Goal: Task Accomplishment & Management: Manage account settings

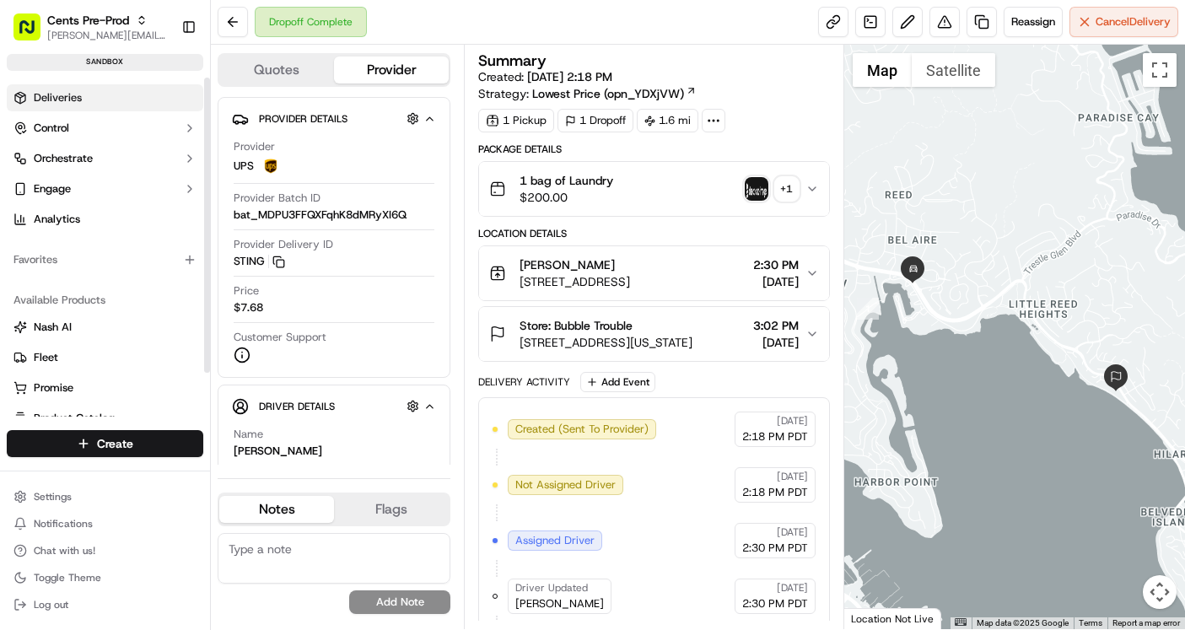
click at [122, 96] on link "Deliveries" at bounding box center [105, 97] width 196 height 27
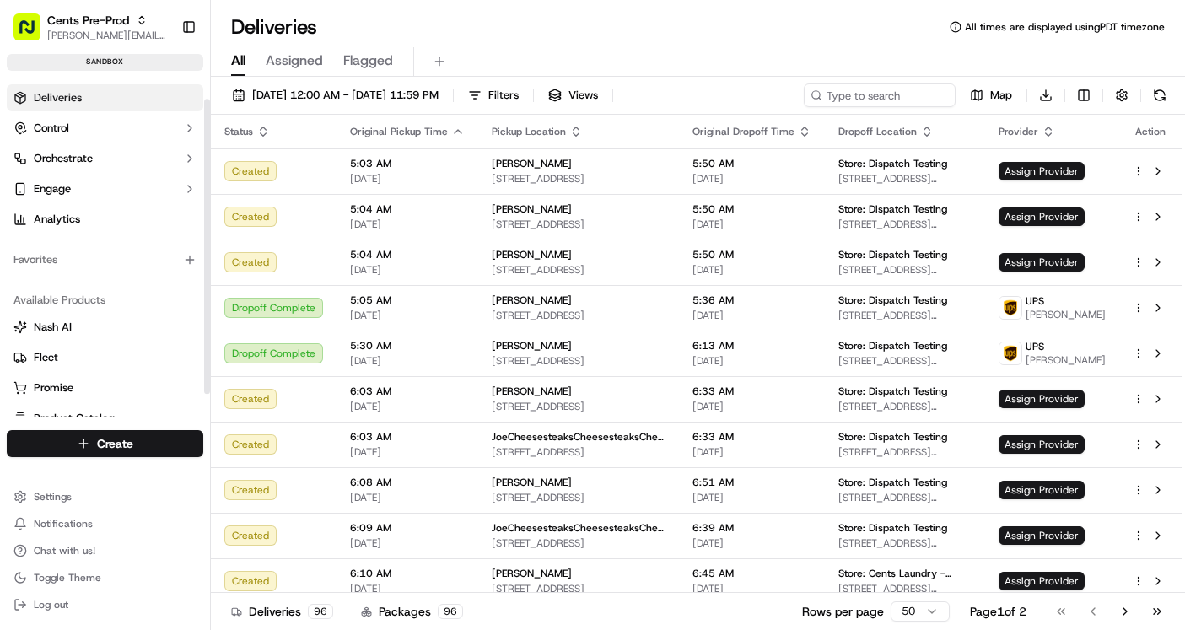
scroll to position [51, 0]
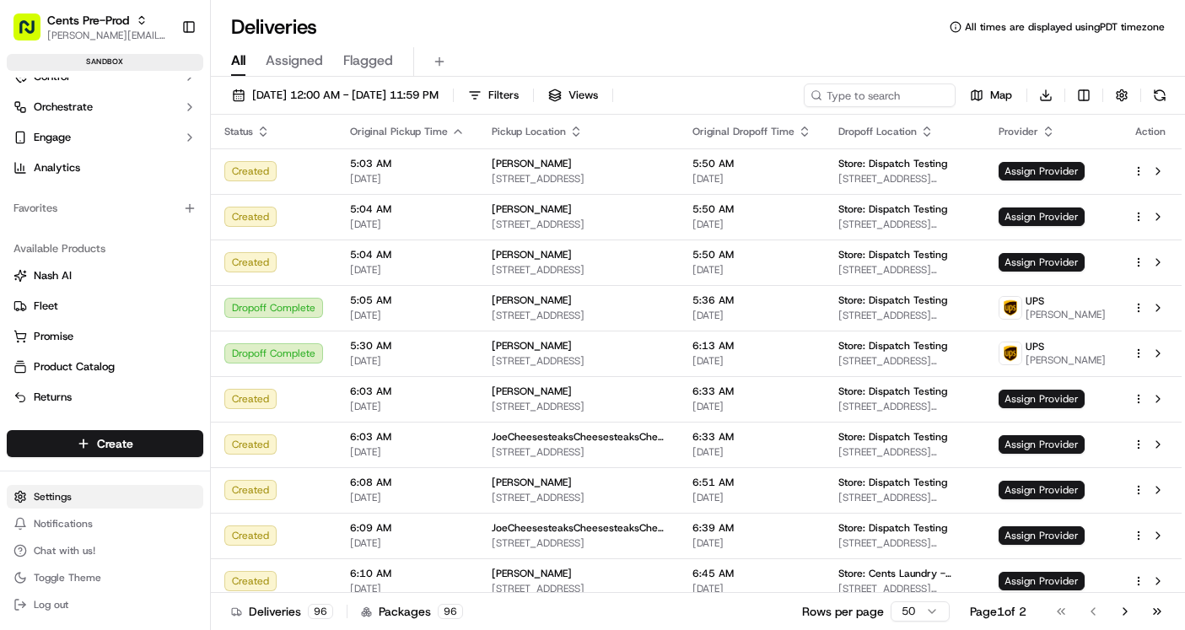
click at [75, 497] on html "Cents Pre-Prod [PERSON_NAME][EMAIL_ADDRESS][DOMAIN_NAME] Toggle Sidebar sandbox…" at bounding box center [592, 315] width 1185 height 630
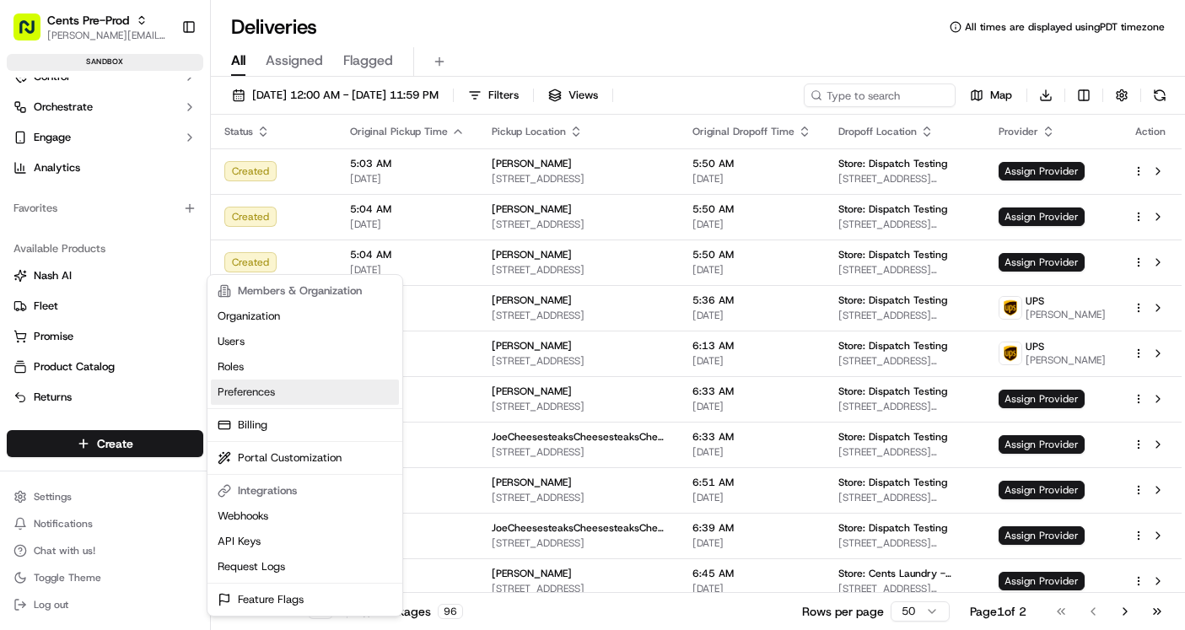
click at [284, 390] on link "Preferences" at bounding box center [305, 391] width 188 height 25
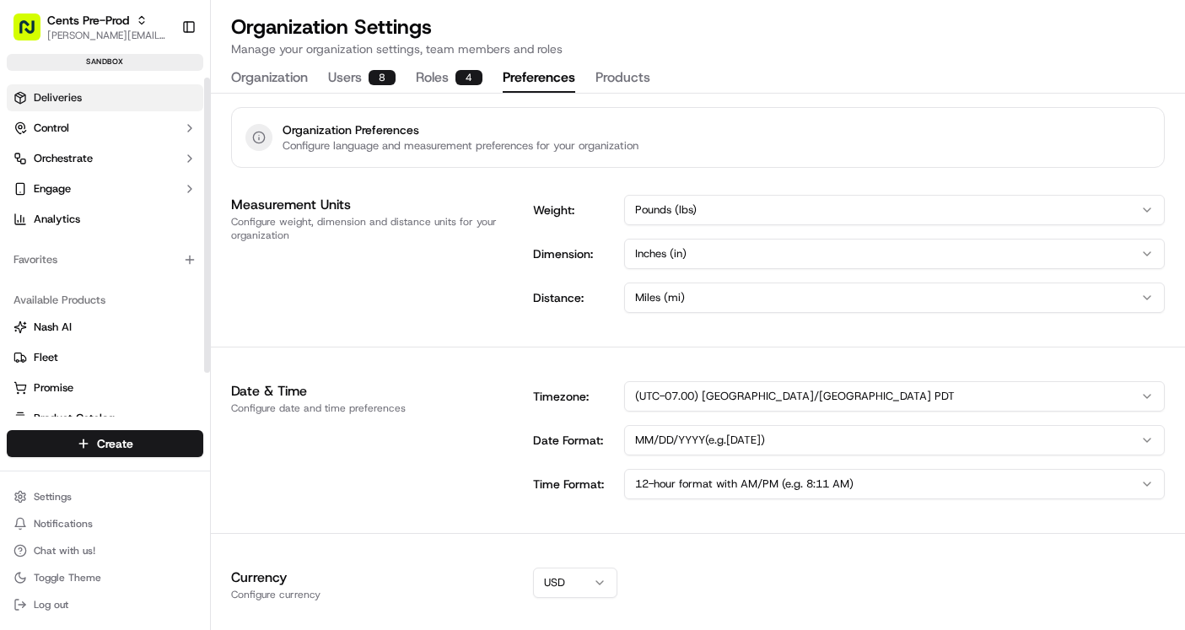
click at [94, 98] on link "Deliveries" at bounding box center [105, 97] width 196 height 27
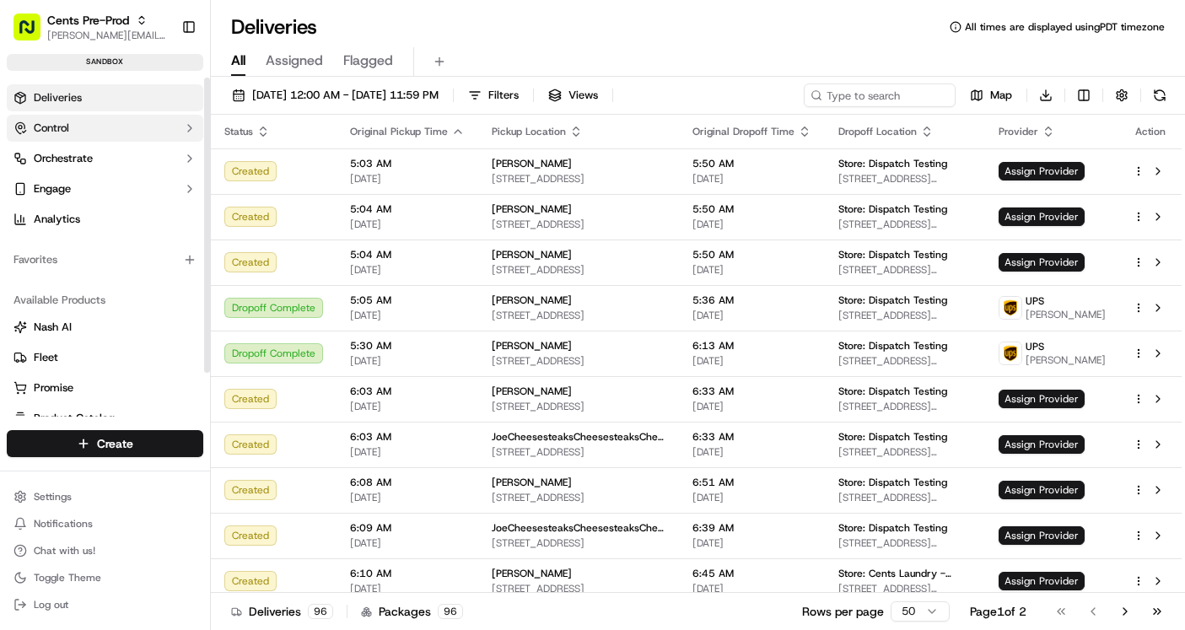
click at [97, 125] on button "Control" at bounding box center [105, 128] width 196 height 27
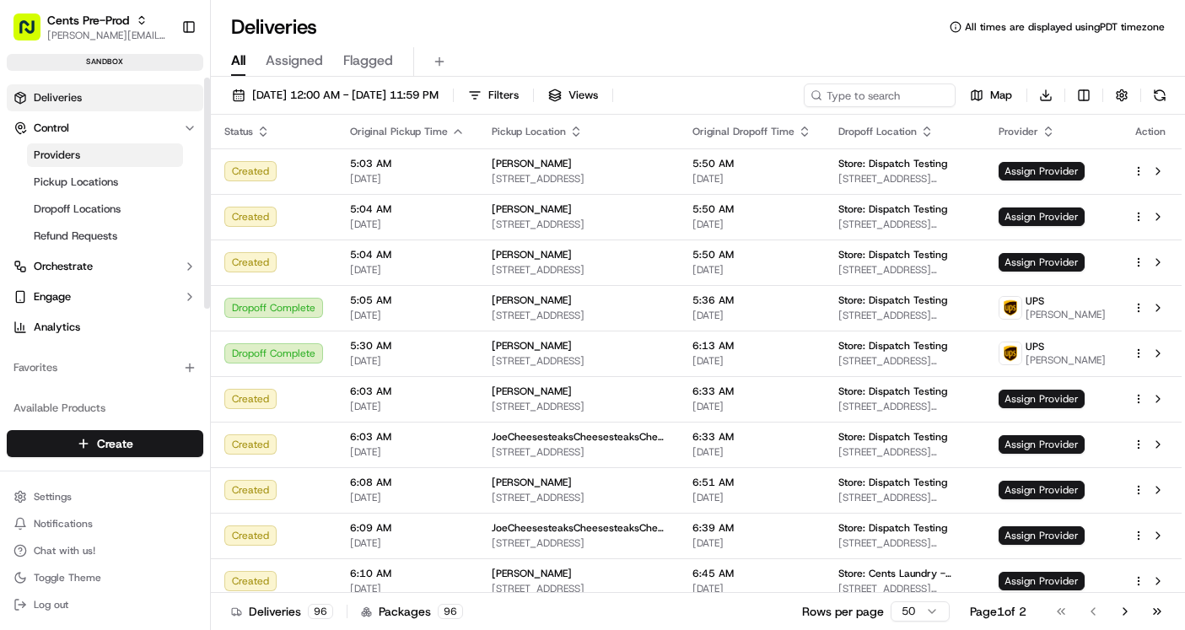
click at [116, 152] on link "Providers" at bounding box center [105, 155] width 156 height 24
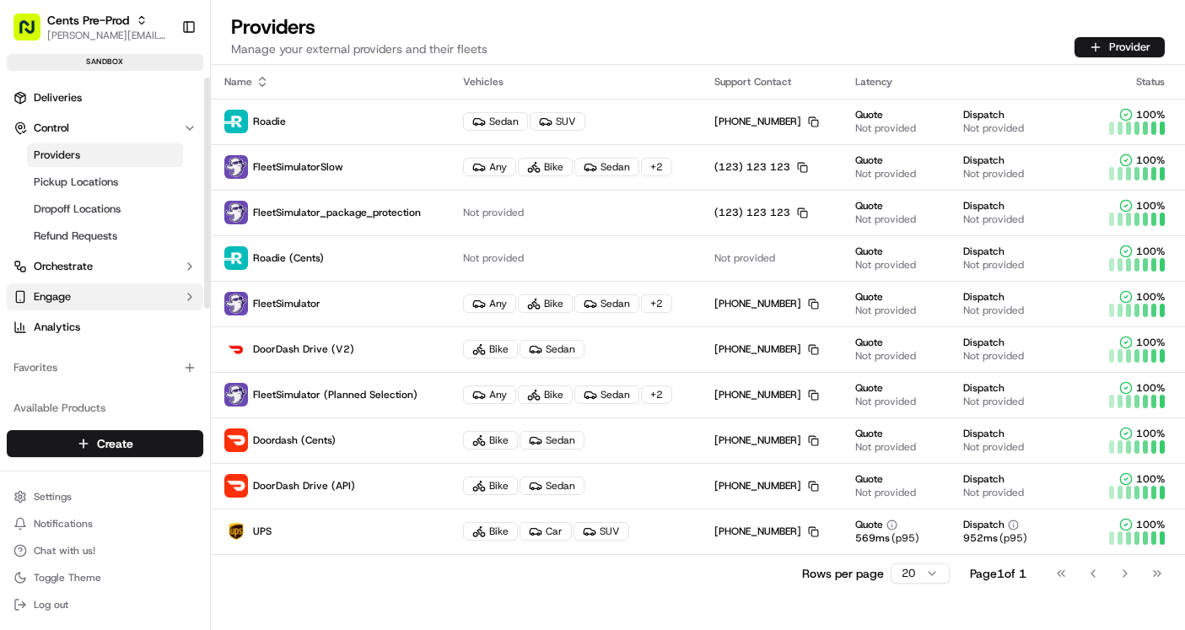
click at [107, 301] on button "Engage" at bounding box center [105, 296] width 196 height 27
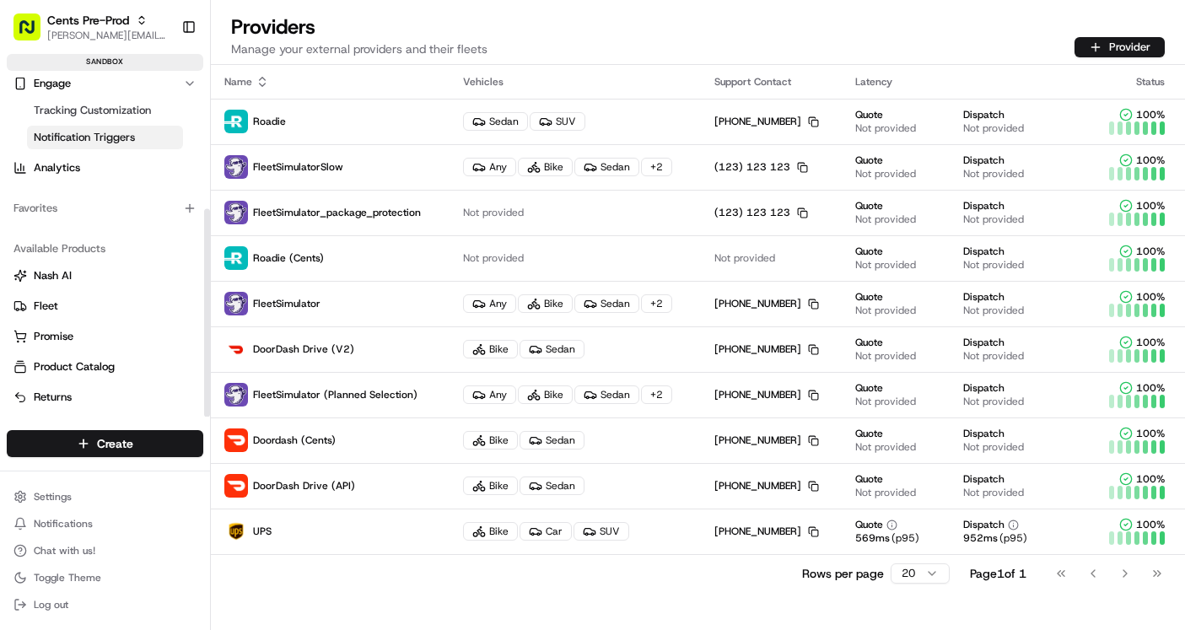
scroll to position [213, 0]
click at [116, 302] on link "Fleet" at bounding box center [104, 305] width 183 height 15
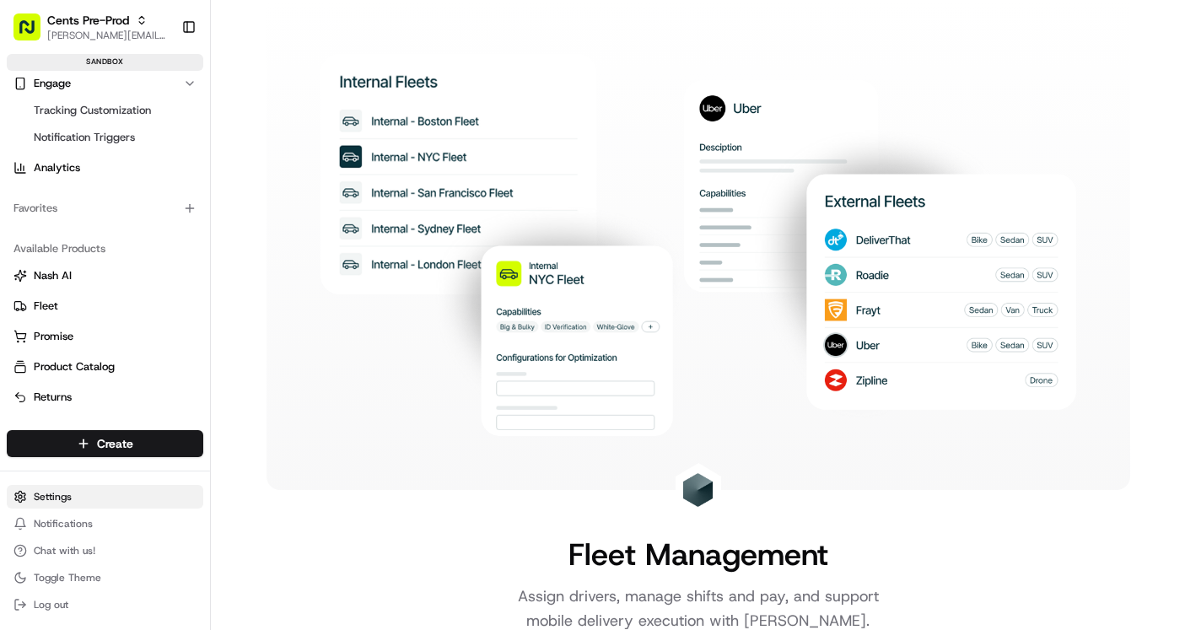
click at [85, 497] on html "Cents Pre-Prod [PERSON_NAME][EMAIL_ADDRESS][DOMAIN_NAME] Toggle Sidebar sandbox…" at bounding box center [592, 315] width 1185 height 630
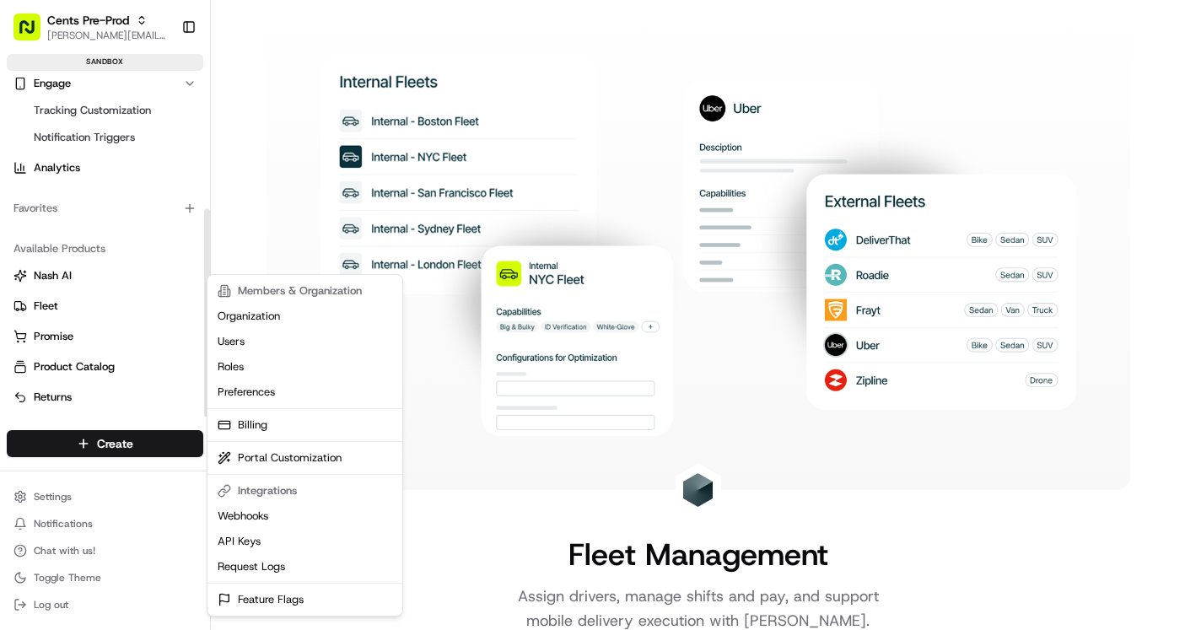
click at [257, 161] on html "Cents Pre-Prod [PERSON_NAME][EMAIL_ADDRESS][DOMAIN_NAME] Toggle Sidebar sandbox…" at bounding box center [592, 315] width 1185 height 630
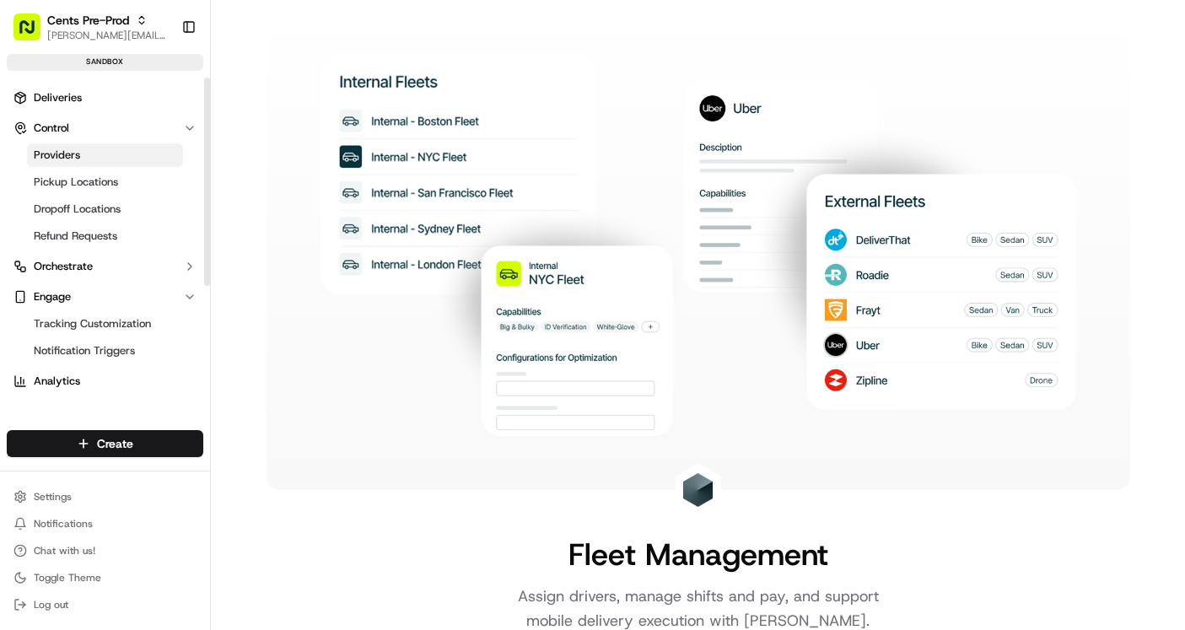
click at [137, 146] on link "Providers" at bounding box center [105, 155] width 156 height 24
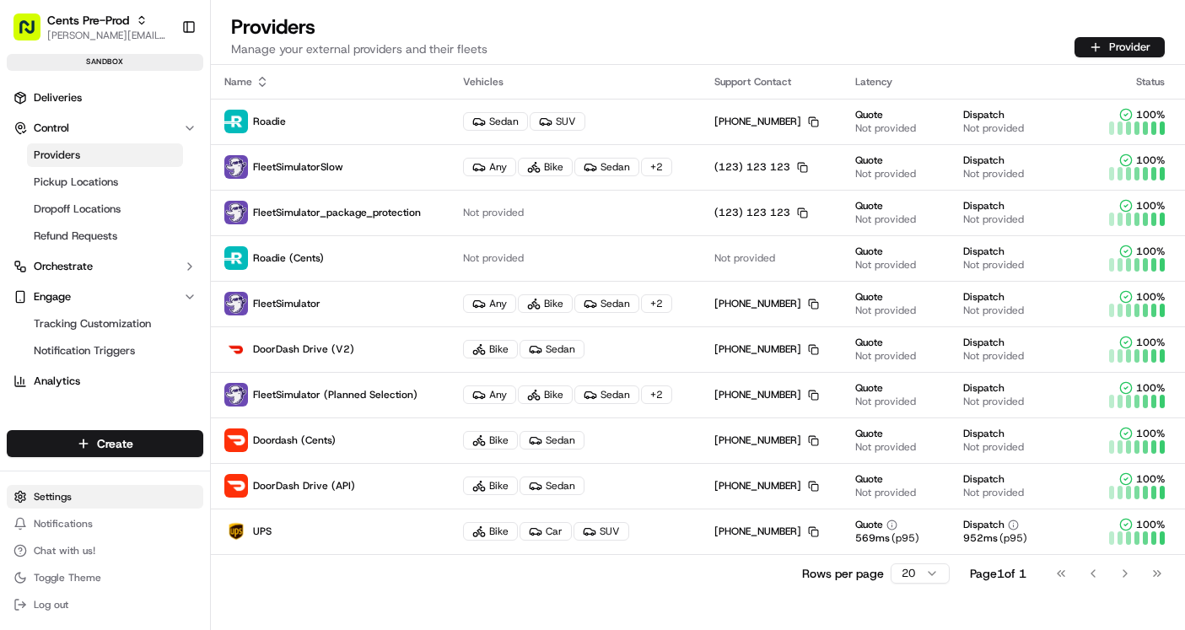
click at [56, 497] on html "Cents Pre-Prod [PERSON_NAME][EMAIL_ADDRESS][DOMAIN_NAME] Toggle Sidebar sandbox…" at bounding box center [592, 315] width 1185 height 630
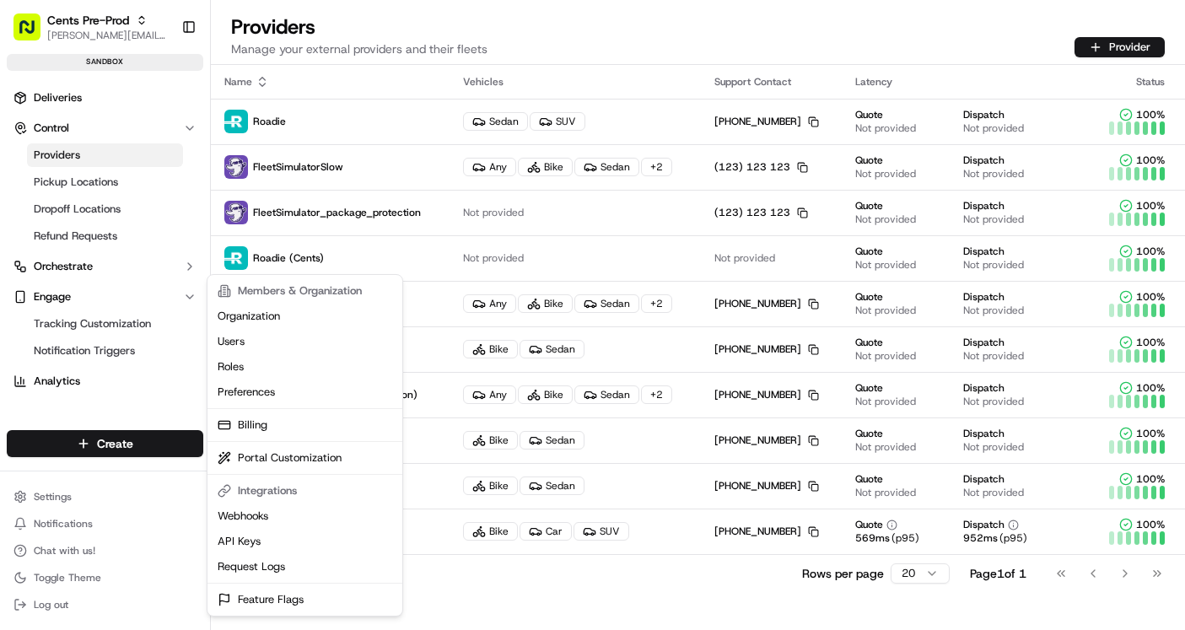
click at [103, 496] on html "Cents Pre-Prod [PERSON_NAME][EMAIL_ADDRESS][DOMAIN_NAME] Toggle Sidebar sandbox…" at bounding box center [592, 315] width 1185 height 630
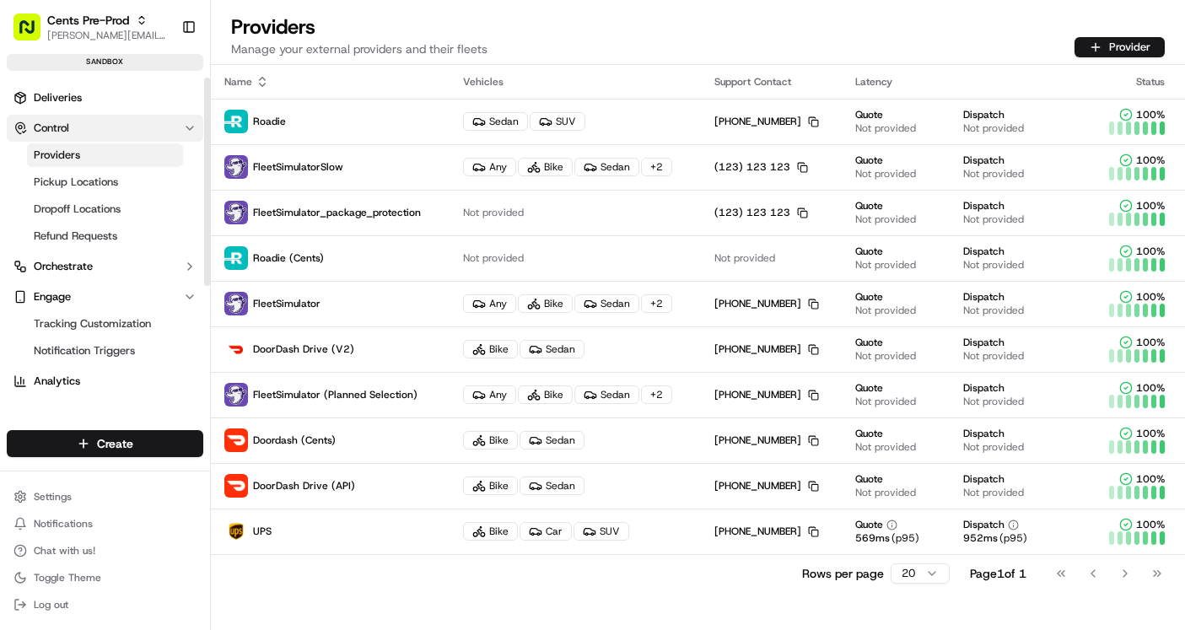
click at [188, 124] on icon "button" at bounding box center [189, 127] width 13 height 13
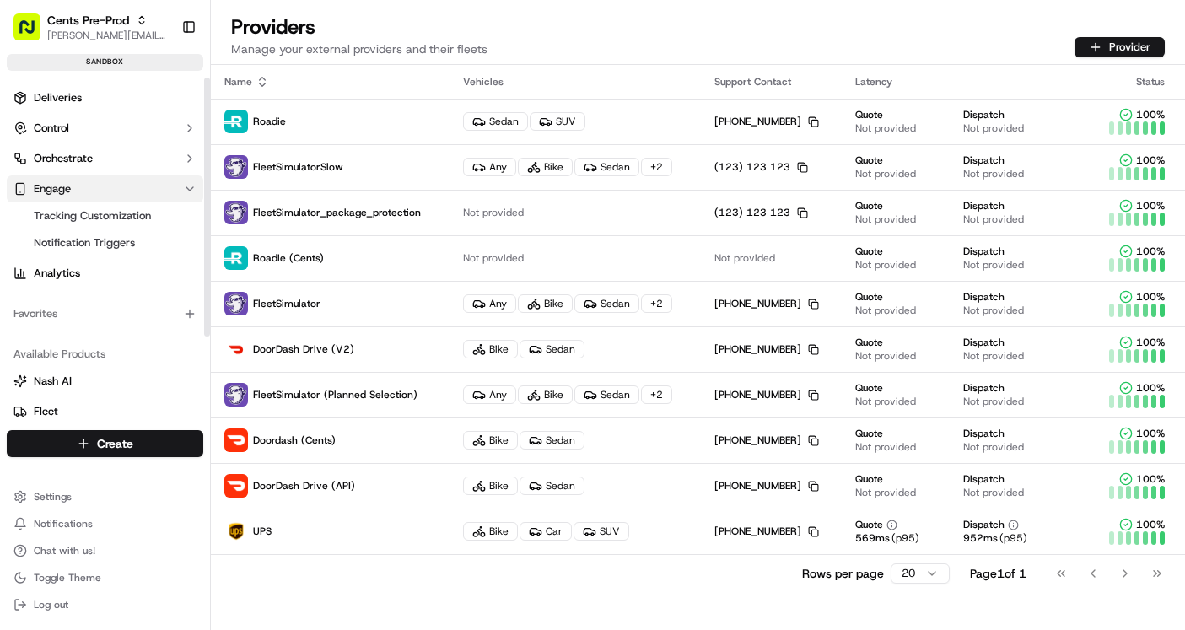
click at [191, 185] on icon "button" at bounding box center [189, 188] width 13 height 13
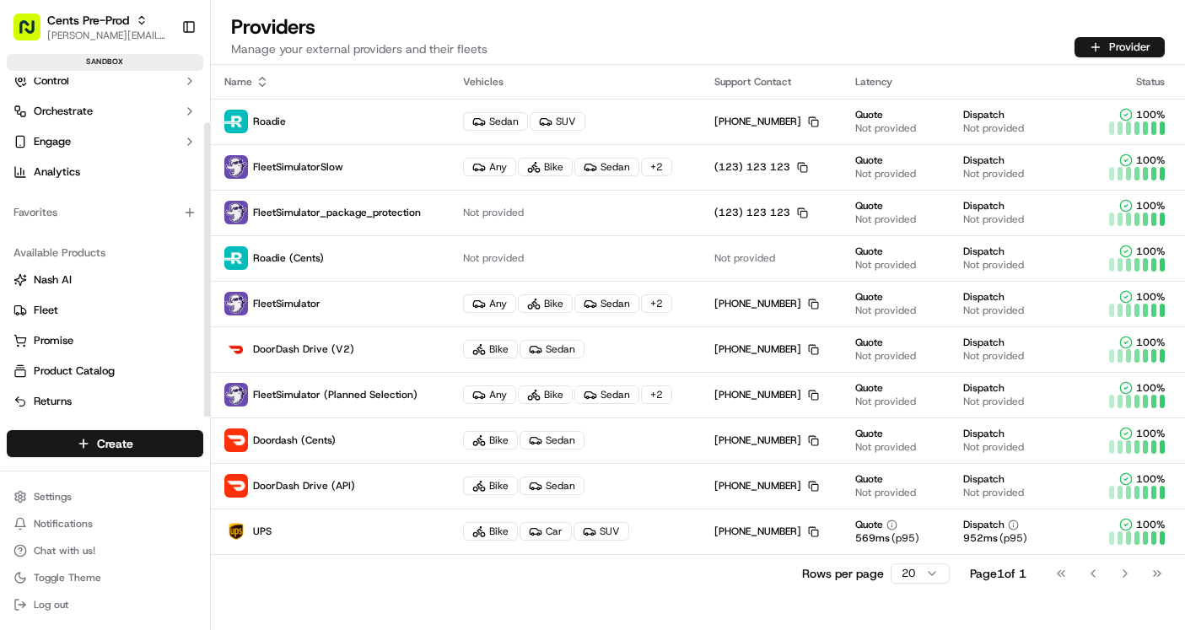
scroll to position [51, 0]
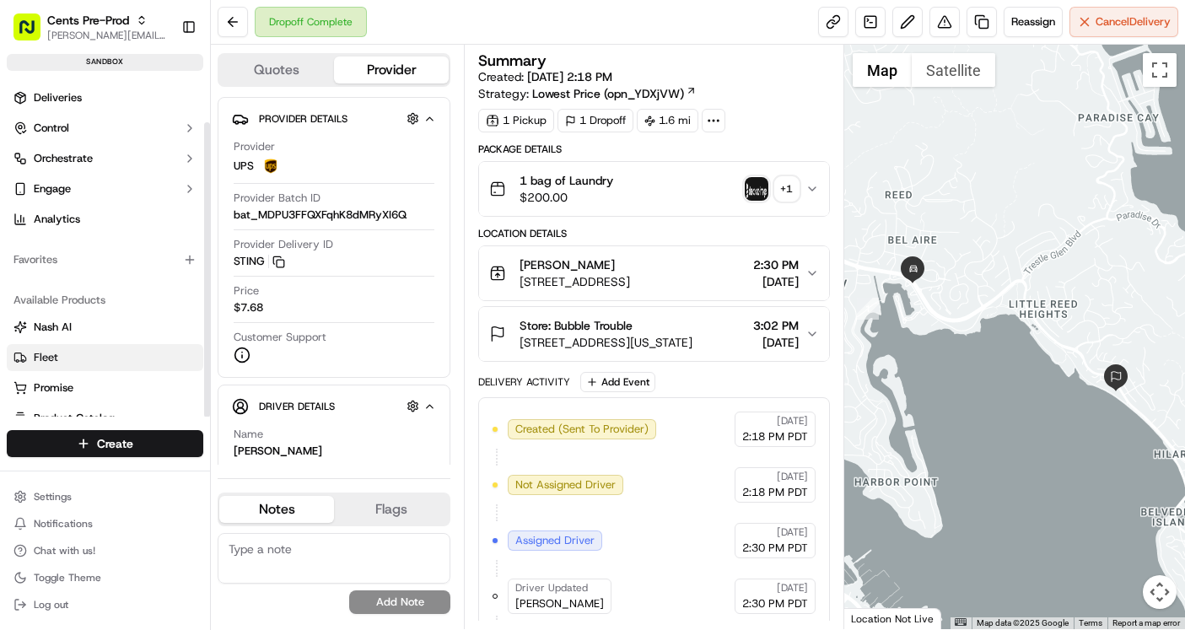
scroll to position [51, 0]
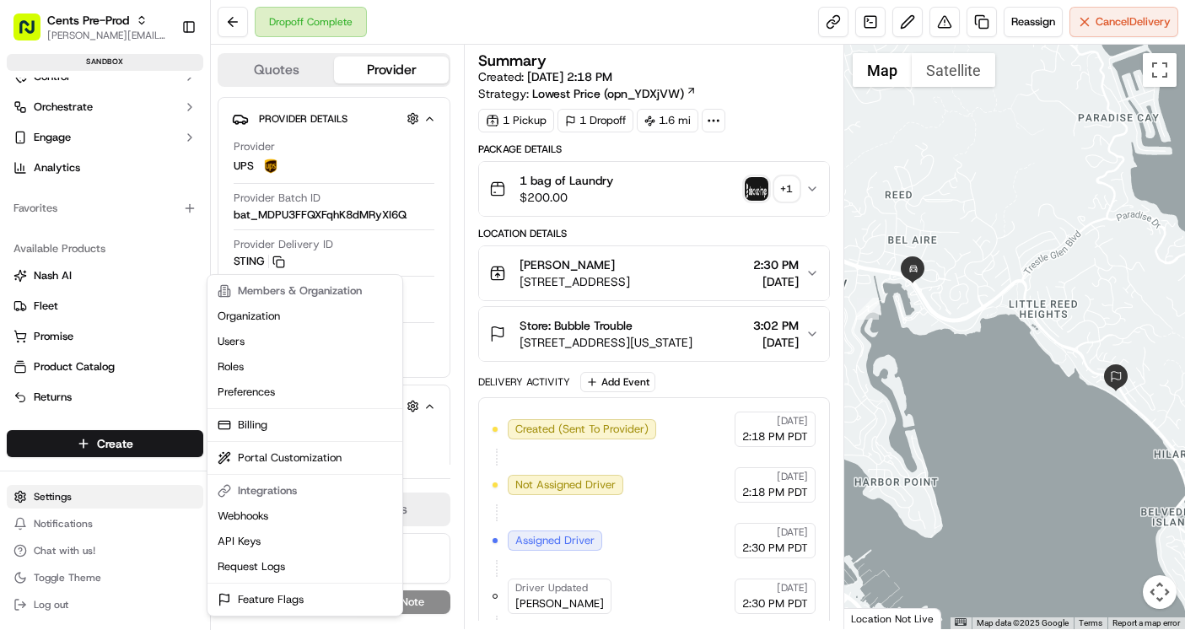
click at [83, 494] on html "Cents Pre-Prod [PERSON_NAME][EMAIL_ADDRESS][DOMAIN_NAME] Toggle Sidebar sandbox…" at bounding box center [592, 315] width 1185 height 630
click at [291, 393] on link "Preferences" at bounding box center [305, 391] width 188 height 25
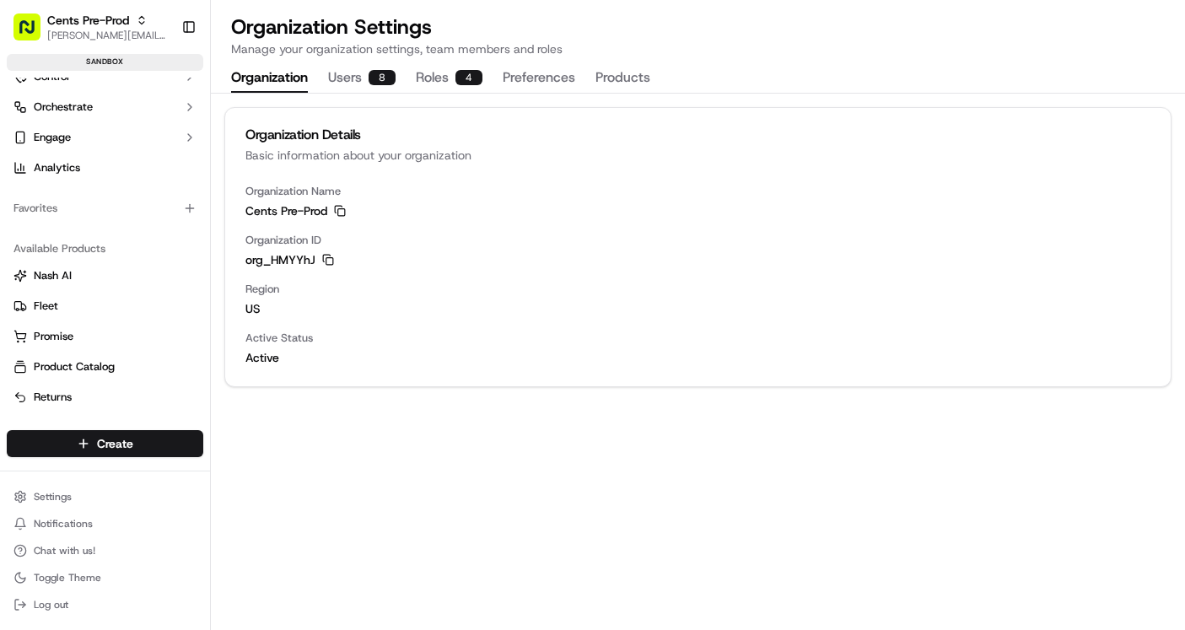
click at [277, 76] on button "Organization" at bounding box center [269, 78] width 77 height 29
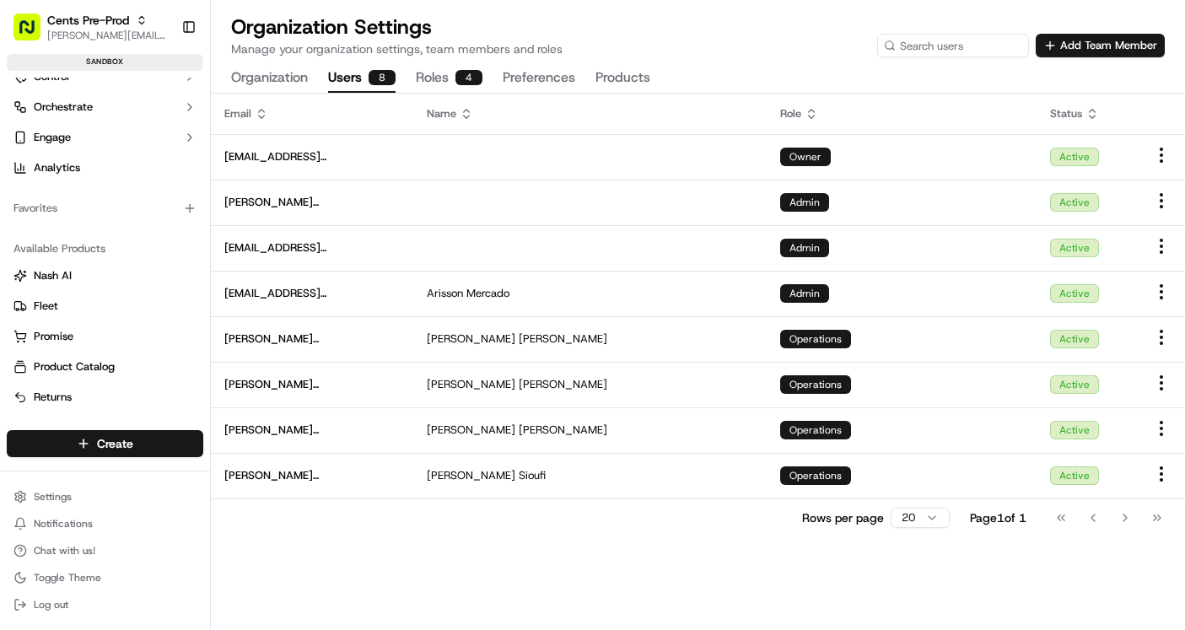
click at [341, 79] on button "Users 8" at bounding box center [361, 78] width 67 height 29
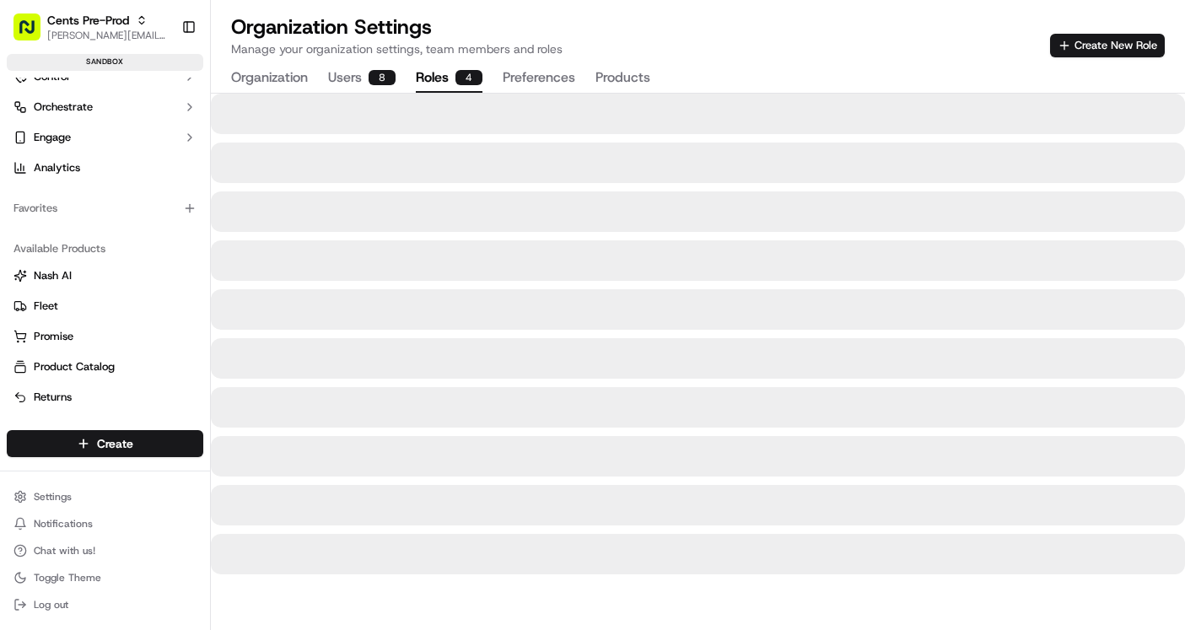
click at [432, 78] on button "Roles 4" at bounding box center [449, 78] width 67 height 29
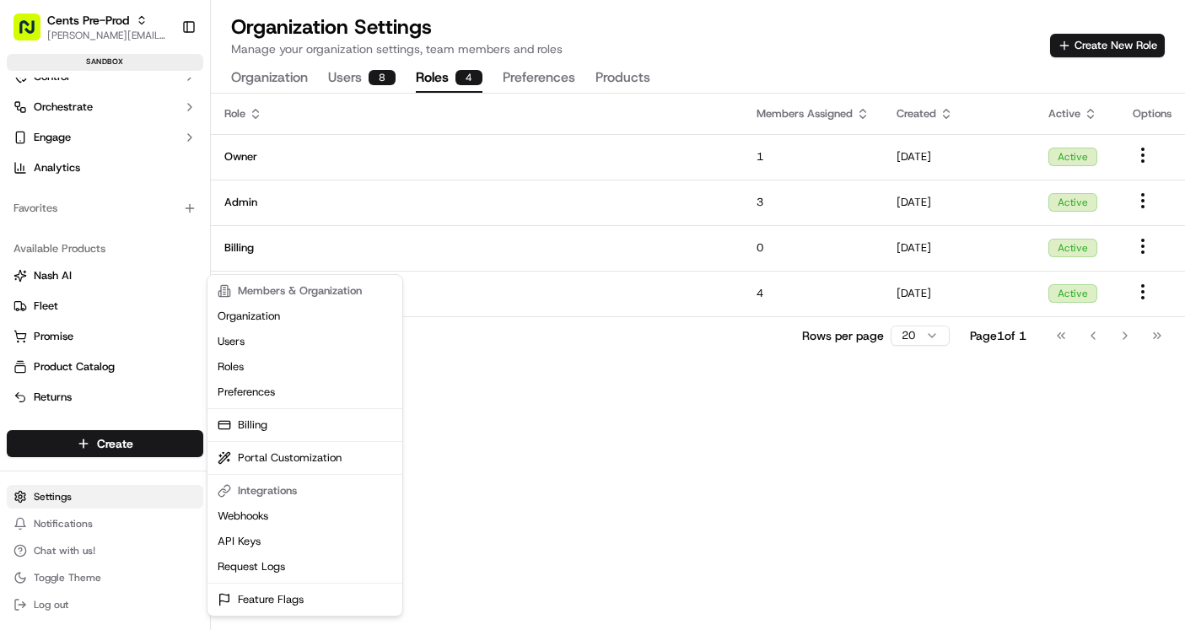
click at [78, 497] on html "Cents Pre-Prod pratik@trycents.com Toggle Sidebar sandbox Deliveries Control Or…" at bounding box center [592, 315] width 1185 height 630
click at [71, 497] on html "Cents Pre-Prod pratik@trycents.com Toggle Sidebar sandbox Deliveries Control Or…" at bounding box center [592, 315] width 1185 height 630
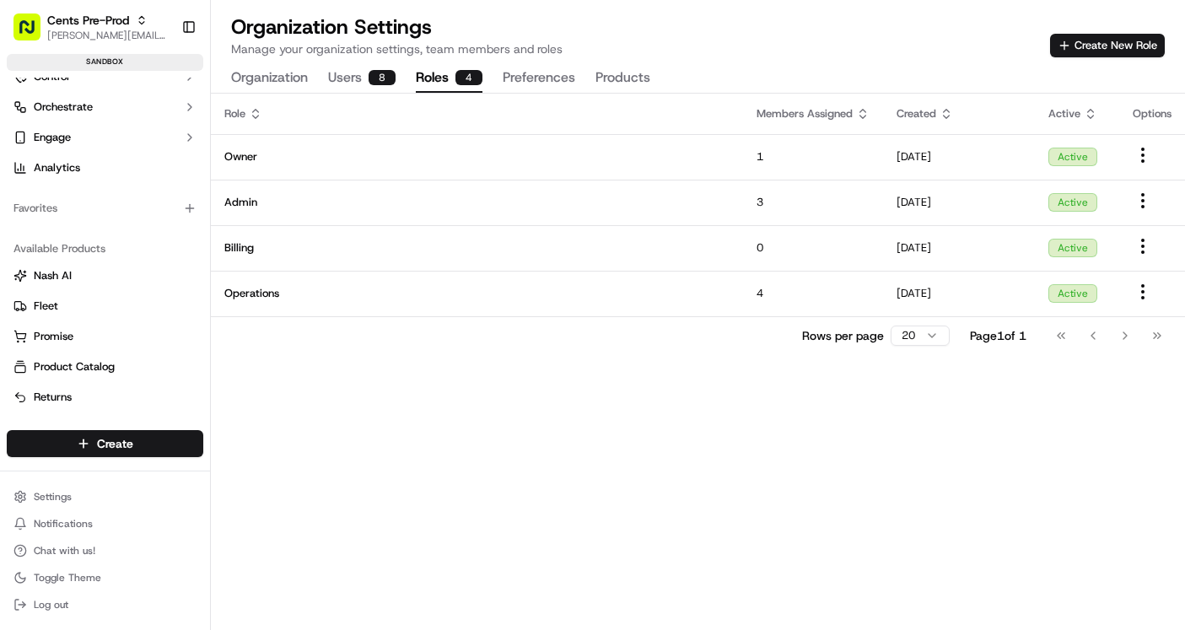
click at [71, 497] on html "Cents Pre-Prod pratik@trycents.com Toggle Sidebar sandbox Deliveries Control Or…" at bounding box center [592, 315] width 1185 height 630
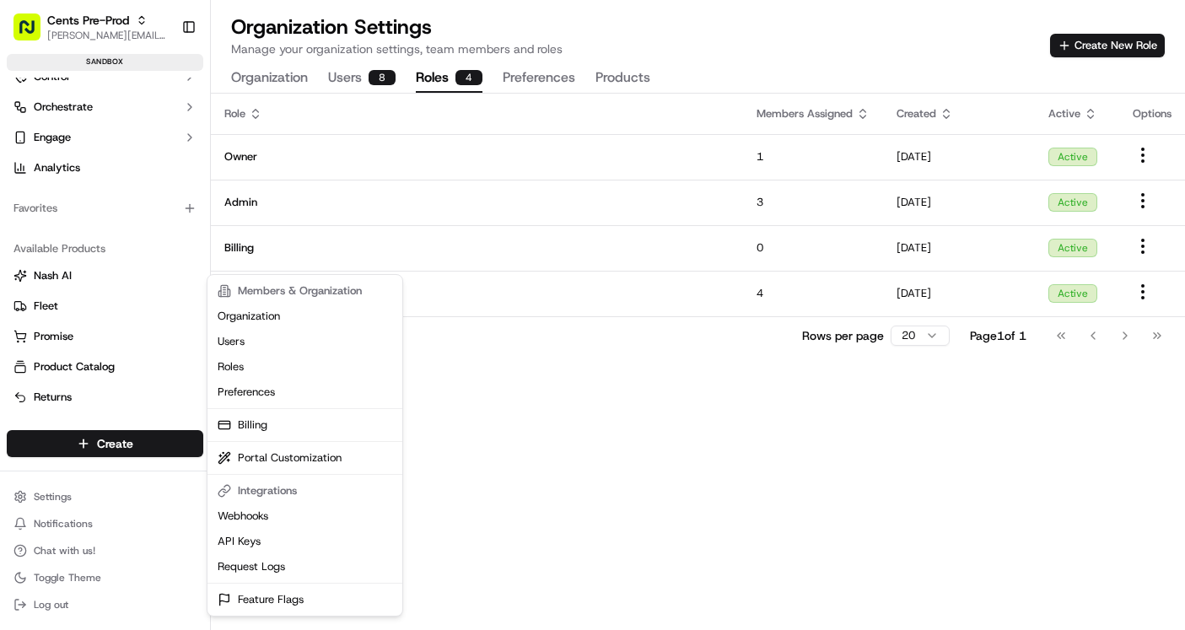
click at [554, 78] on html "Cents Pre-Prod pratik@trycents.com Toggle Sidebar sandbox Deliveries Control Or…" at bounding box center [592, 315] width 1185 height 630
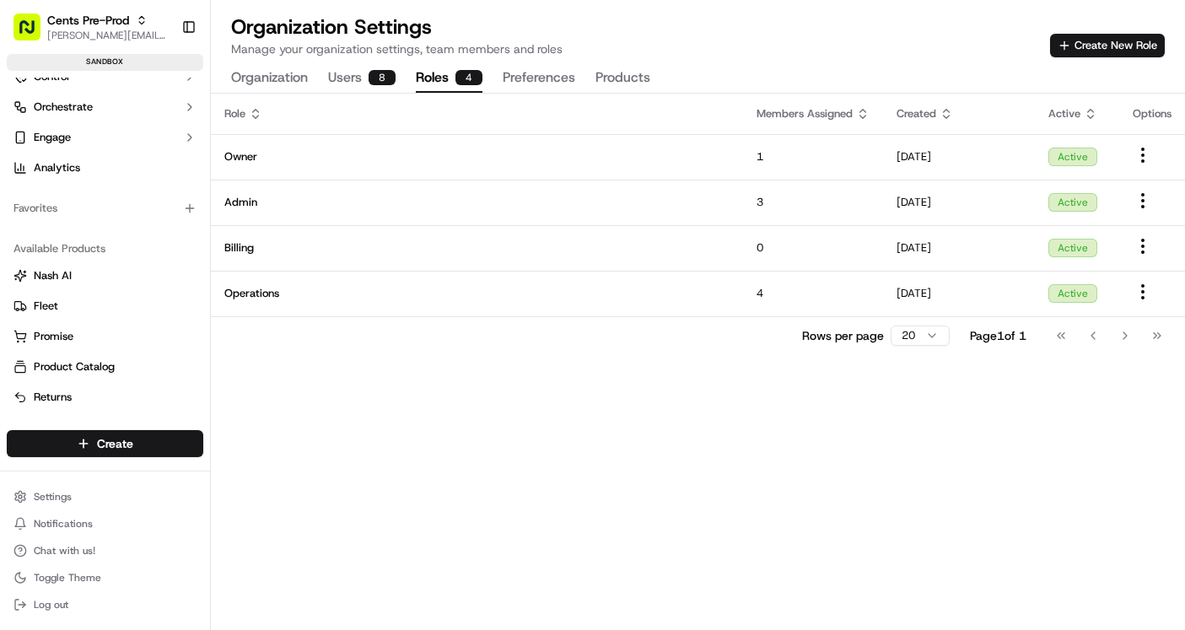
click at [554, 78] on button "Preferences" at bounding box center [538, 78] width 73 height 29
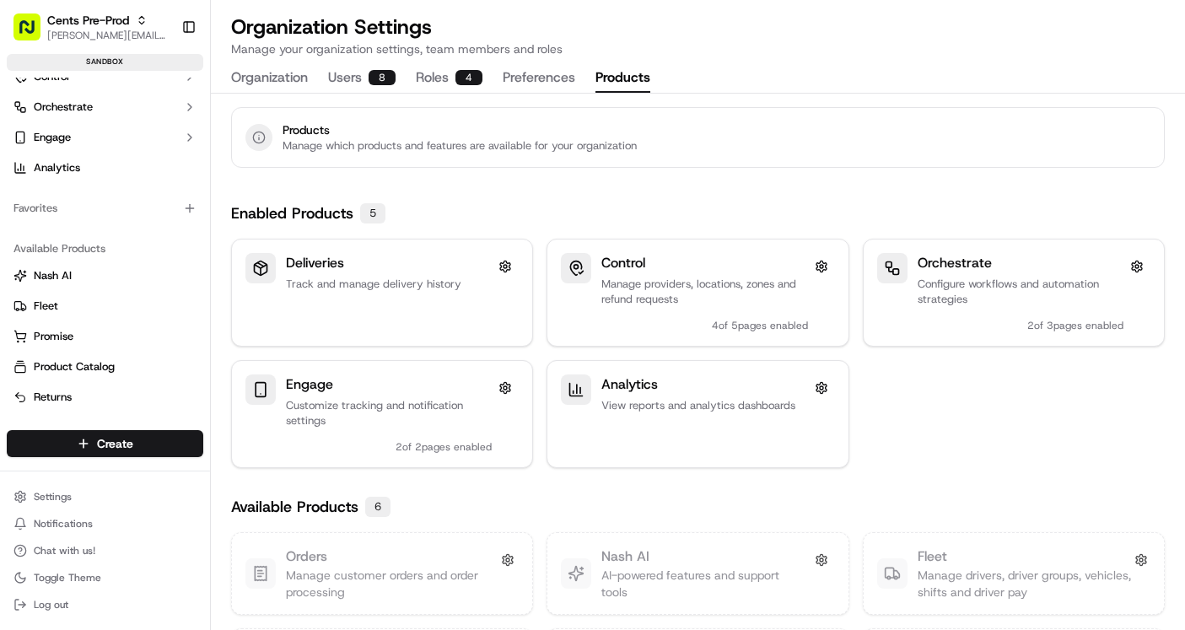
click at [649, 64] on button "Products" at bounding box center [622, 78] width 55 height 29
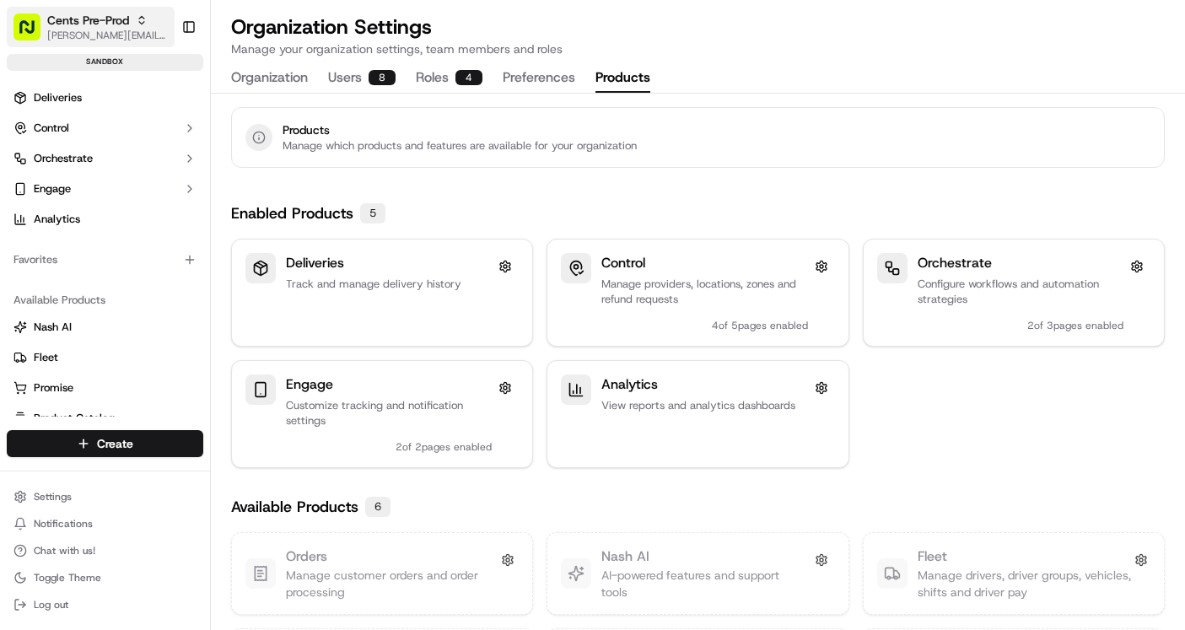
click at [121, 23] on span "Cents Pre-Prod" at bounding box center [88, 20] width 82 height 17
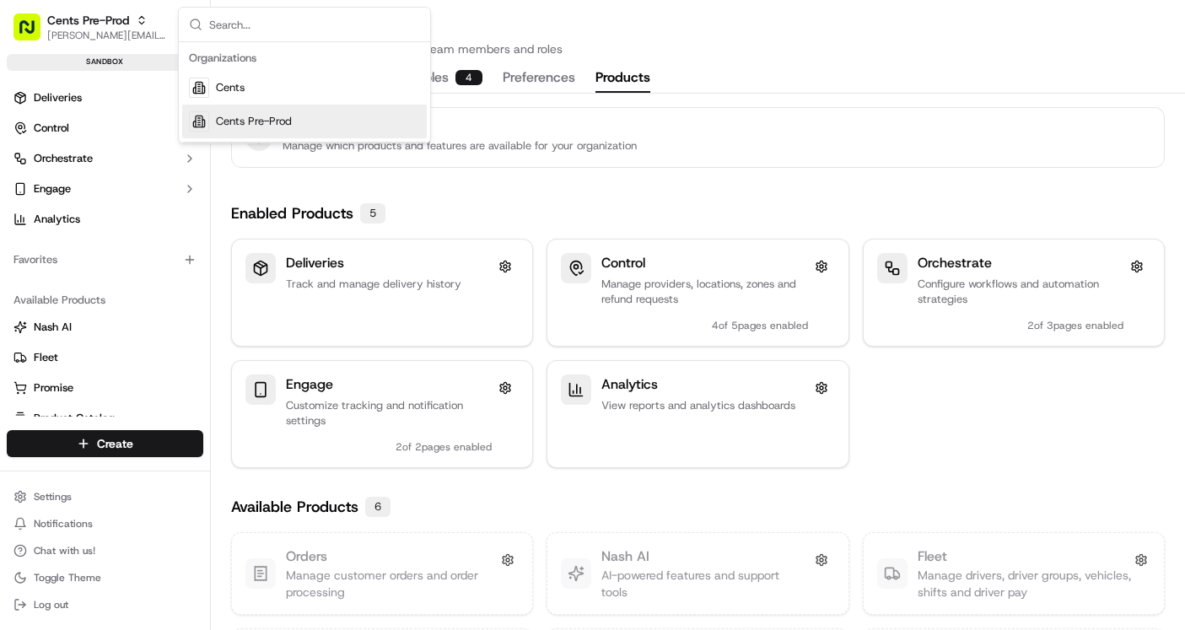
click at [266, 124] on span "Cents Pre-Prod" at bounding box center [254, 121] width 76 height 15
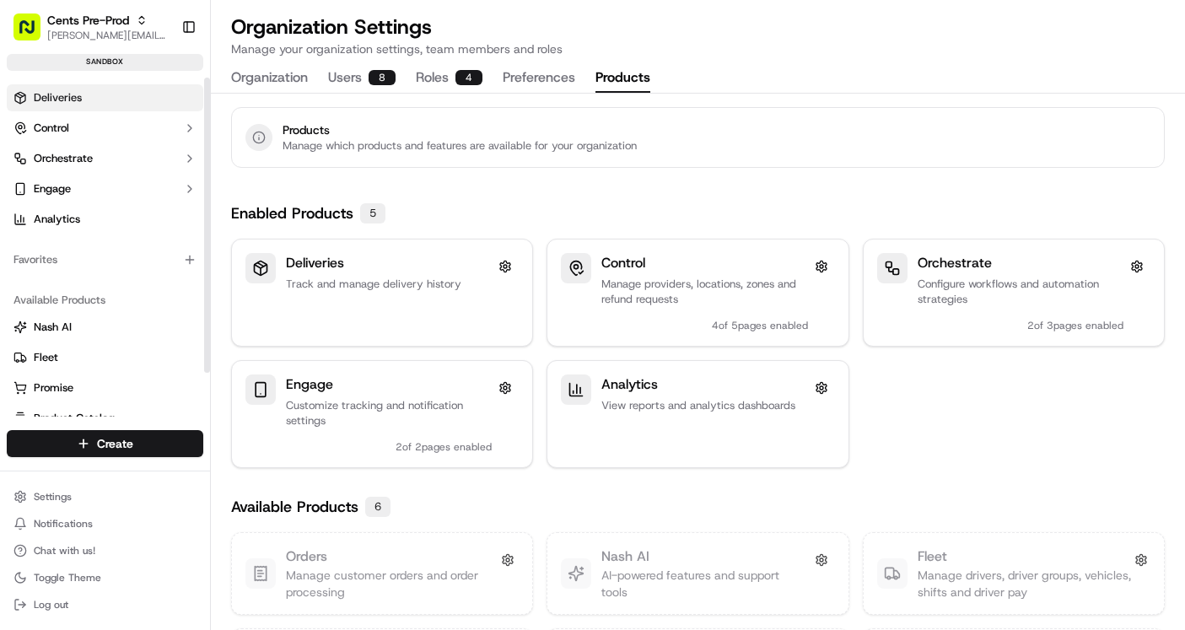
click at [77, 99] on span "Deliveries" at bounding box center [58, 97] width 48 height 15
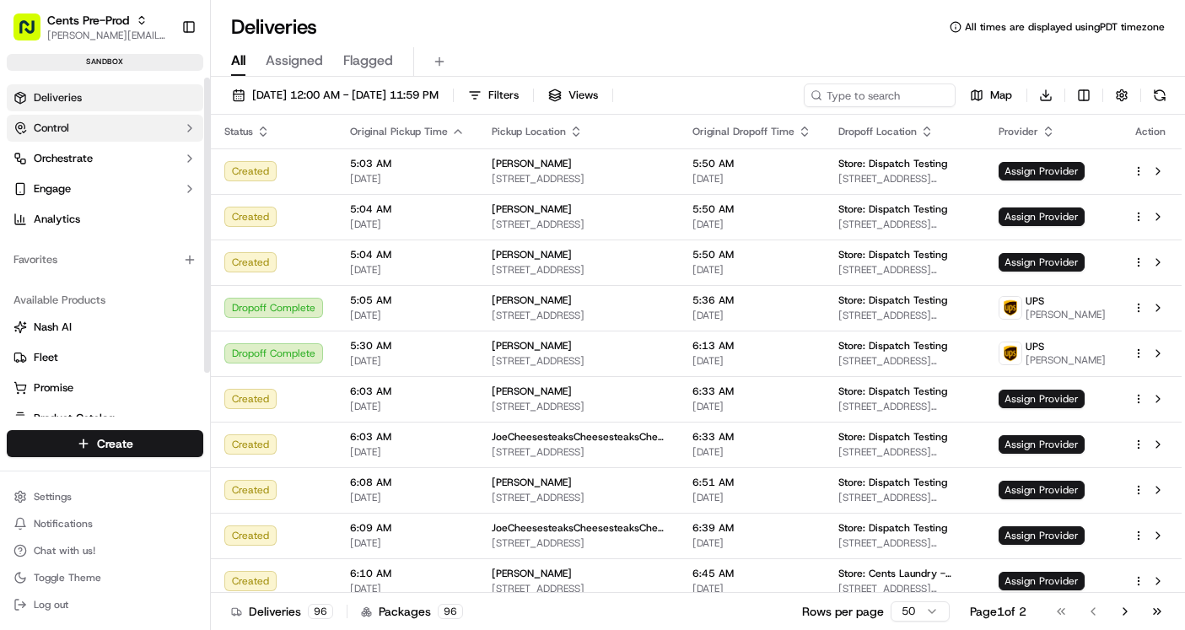
click at [96, 131] on button "Control" at bounding box center [105, 128] width 196 height 27
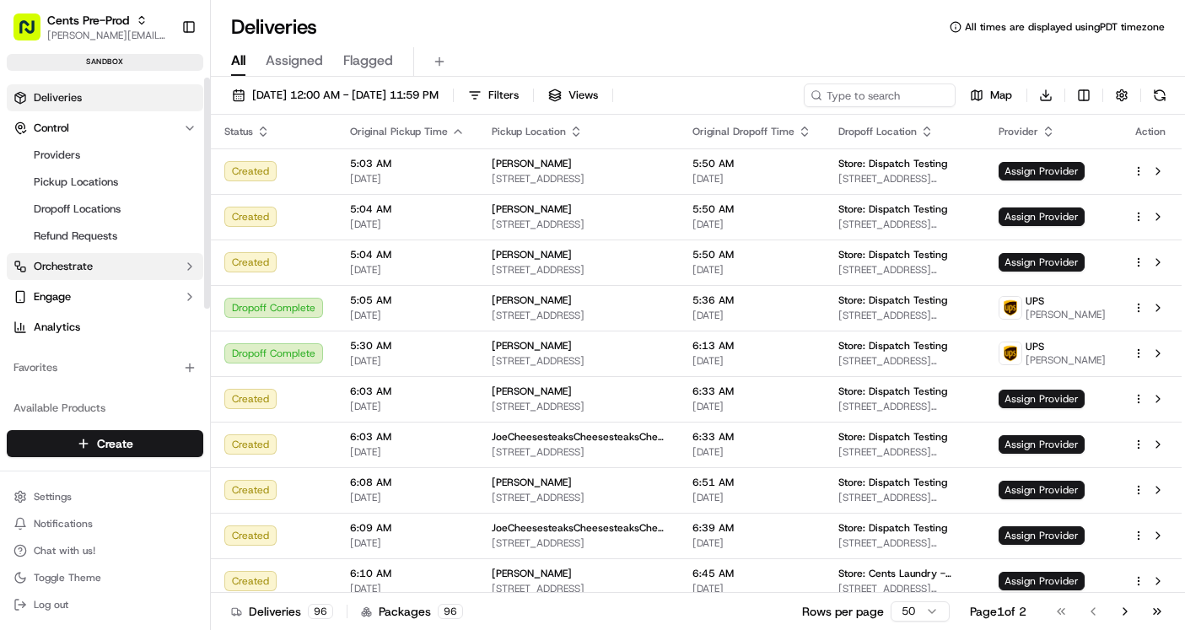
click at [121, 261] on button "Orchestrate" at bounding box center [105, 266] width 196 height 27
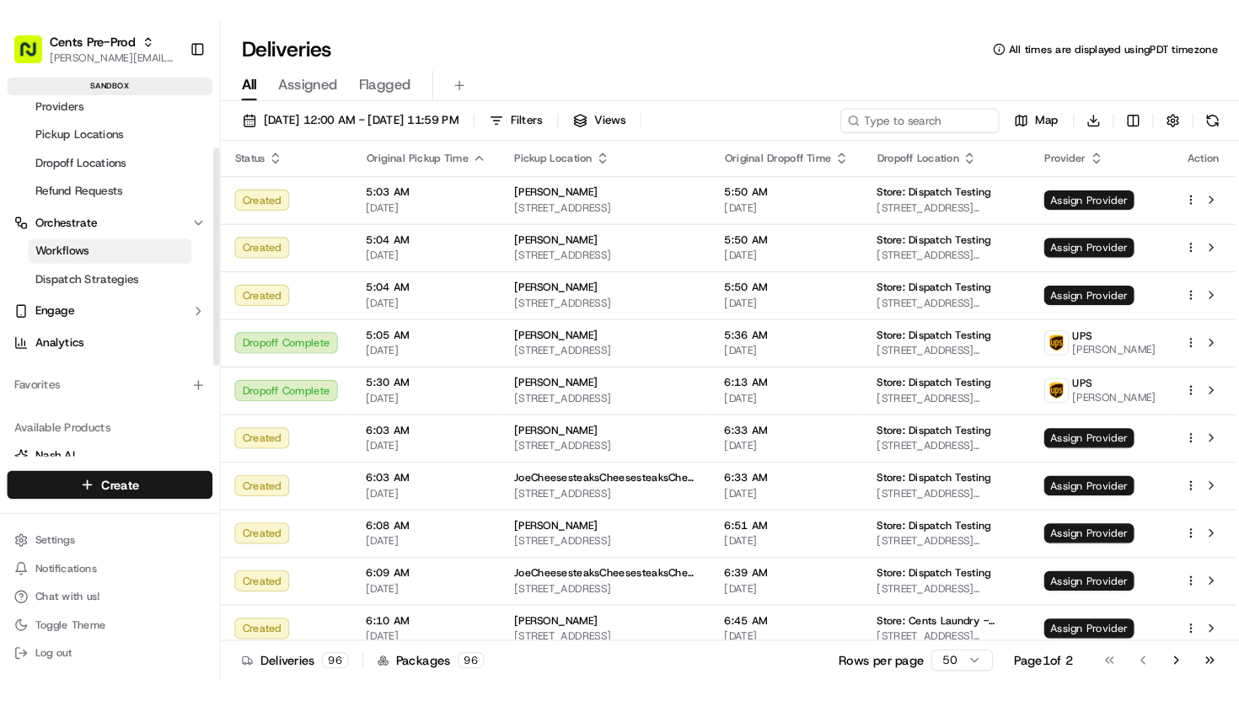
scroll to position [78, 0]
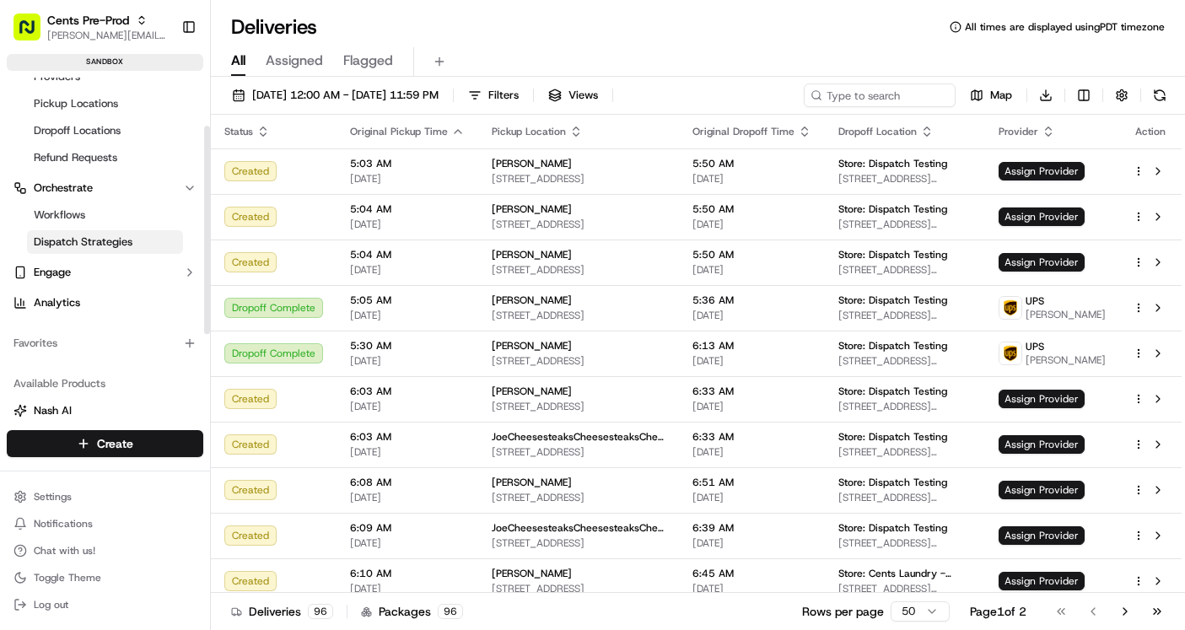
click at [130, 242] on span "Dispatch Strategies" at bounding box center [83, 241] width 99 height 15
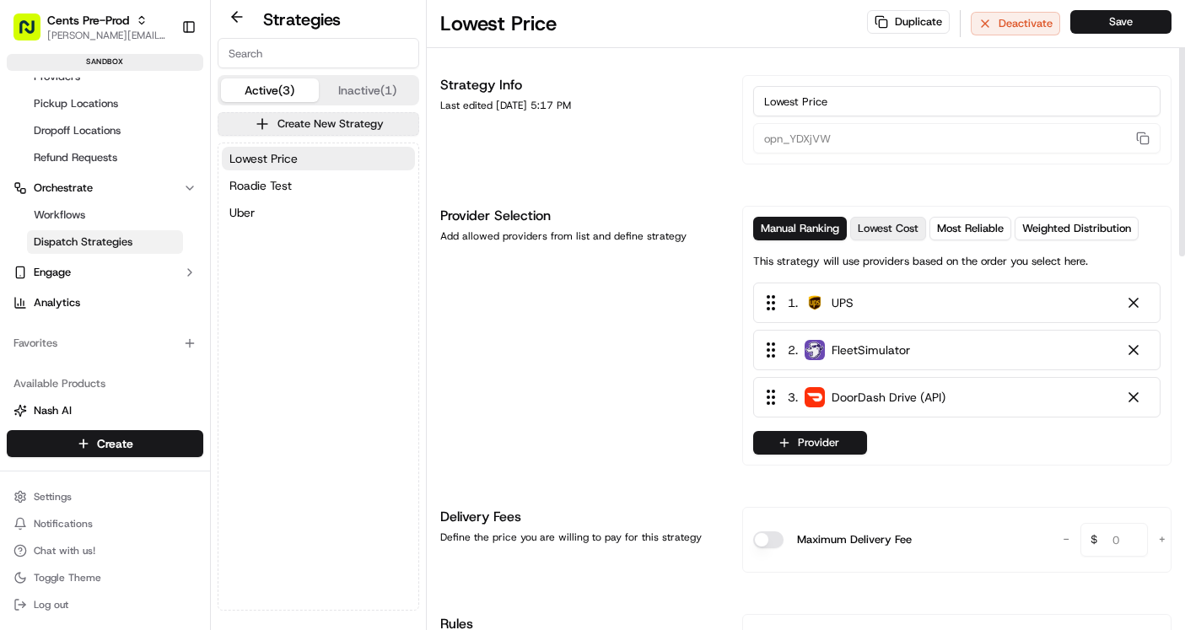
click at [899, 228] on span "Lowest Cost" at bounding box center [887, 228] width 61 height 15
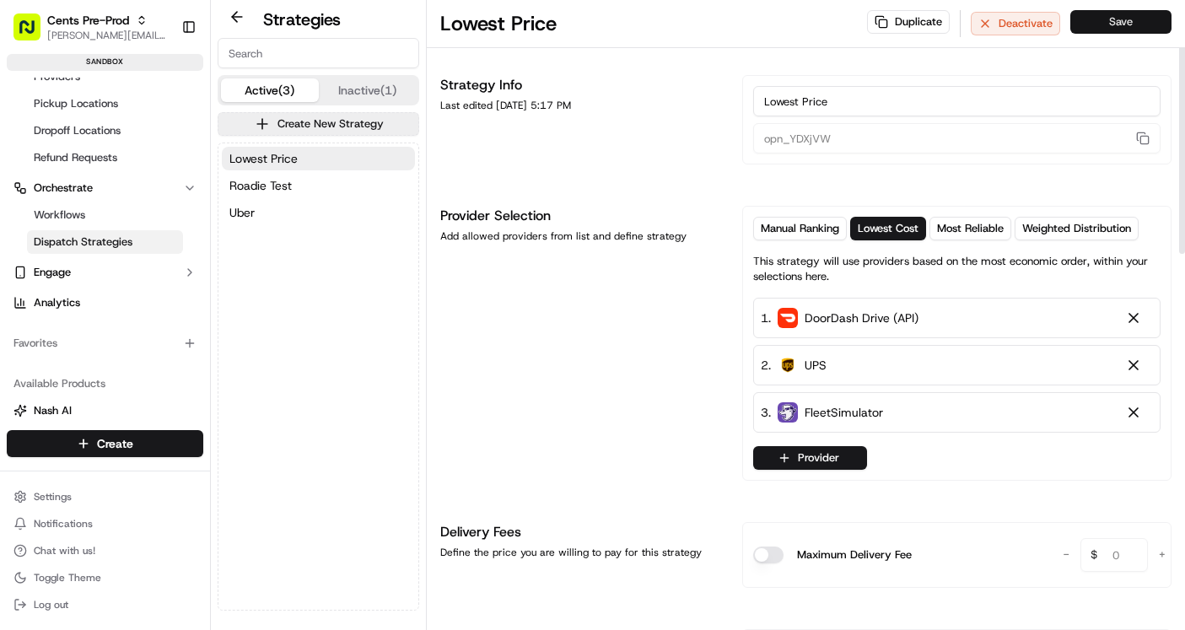
click at [1111, 17] on button "Save" at bounding box center [1120, 22] width 101 height 24
click at [1146, 137] on button "button" at bounding box center [1142, 138] width 22 height 20
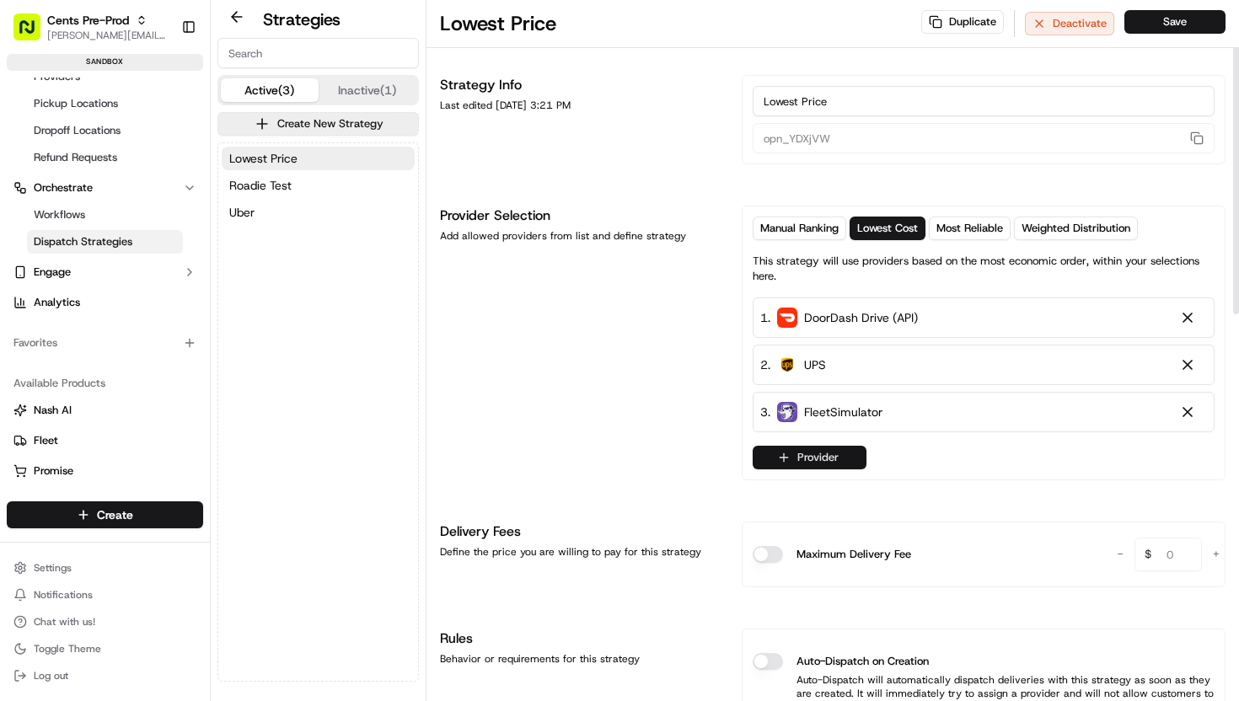
click at [817, 461] on button "Provider" at bounding box center [810, 458] width 114 height 24
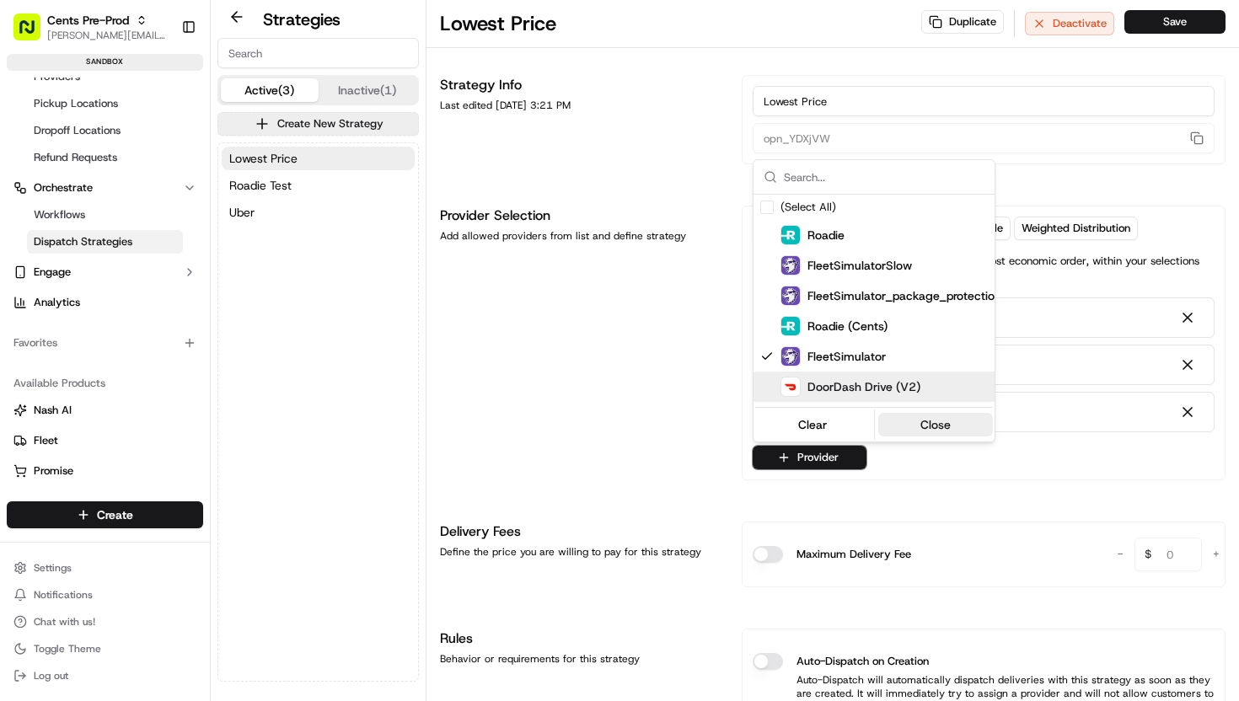
click at [925, 427] on button "Close" at bounding box center [937, 425] width 116 height 24
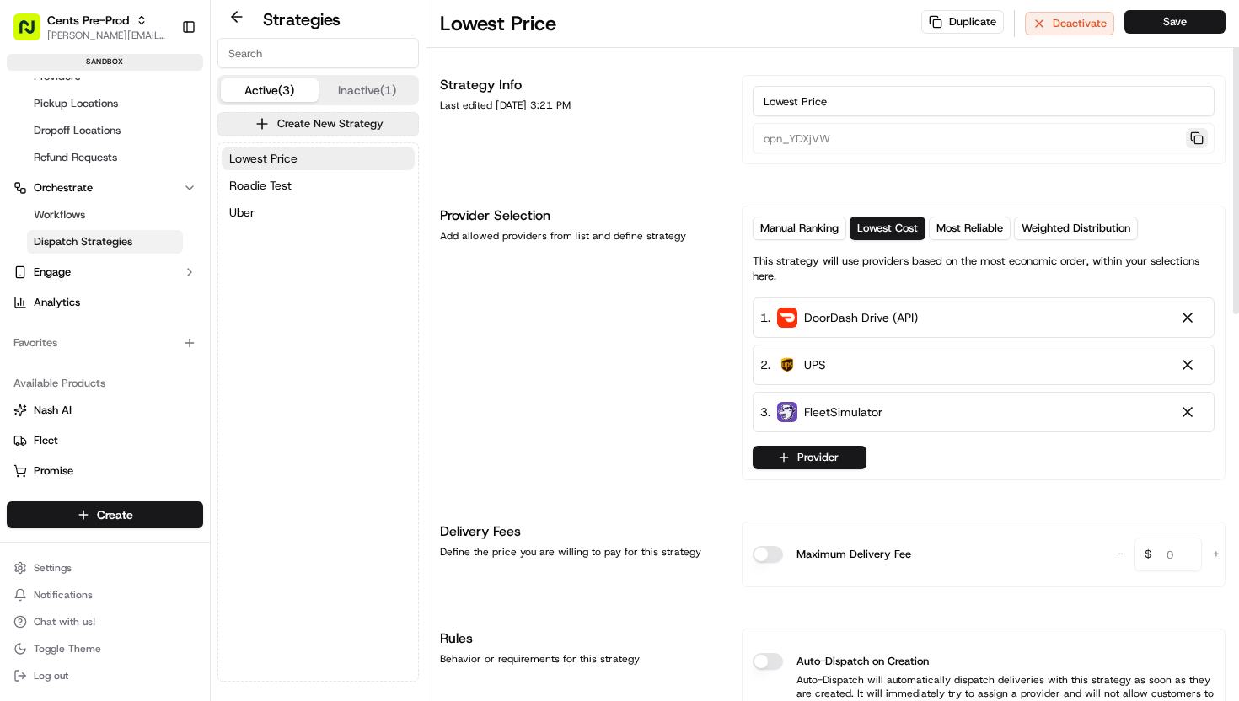
click at [1184, 137] on button "button" at bounding box center [1197, 138] width 22 height 20
drag, startPoint x: 867, startPoint y: 362, endPoint x: 867, endPoint y: 410, distance: 48.1
click at [868, 410] on div "1 . DoorDash Drive (API) 2 . UPS 3 . FleetSimulator" at bounding box center [984, 365] width 462 height 135
click at [819, 231] on span "Manual Ranking" at bounding box center [799, 228] width 78 height 15
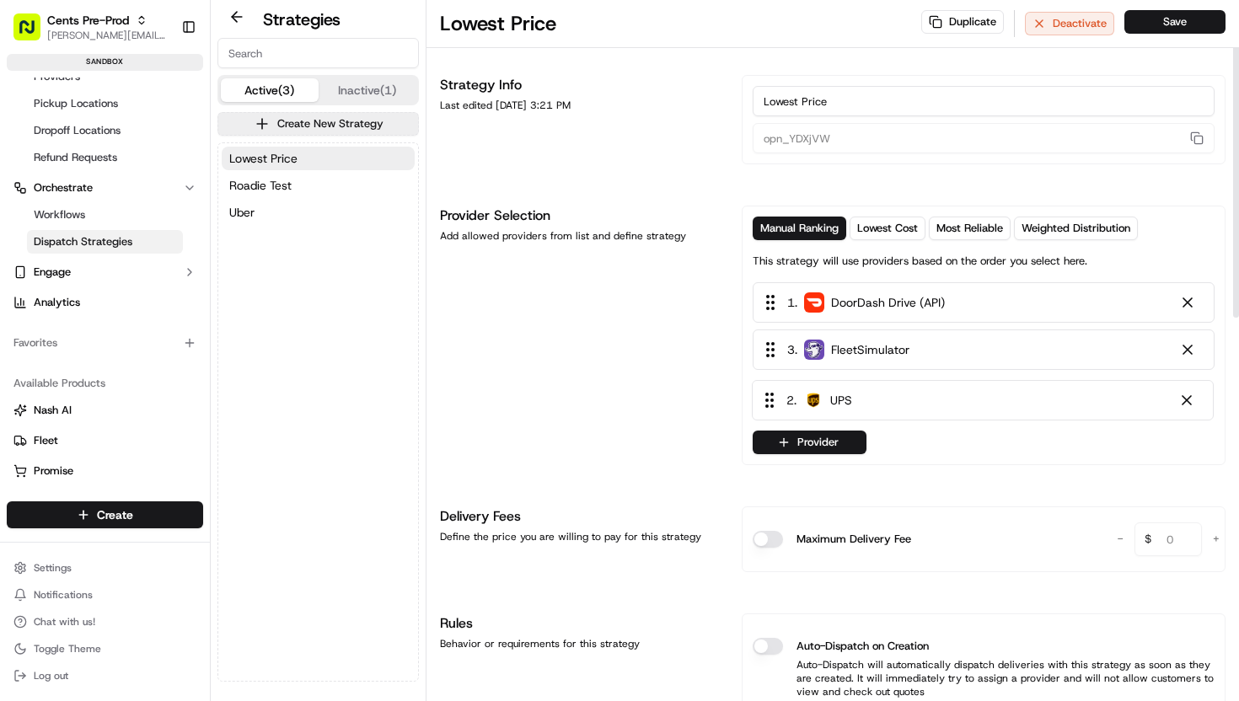
drag, startPoint x: 814, startPoint y: 348, endPoint x: 814, endPoint y: 404, distance: 55.7
click at [814, 404] on div "1 . DoorDash Drive (API) 2 . UPS 3 . FleetSimulator" at bounding box center [984, 349] width 462 height 135
click at [1169, 24] on button "Save" at bounding box center [1175, 22] width 101 height 24
drag, startPoint x: 792, startPoint y: 304, endPoint x: 793, endPoint y: 360, distance: 55.7
click at [793, 360] on div "1 . DoorDash Drive (API) 2 . FleetSimulator 3 . UPS" at bounding box center [984, 349] width 462 height 135
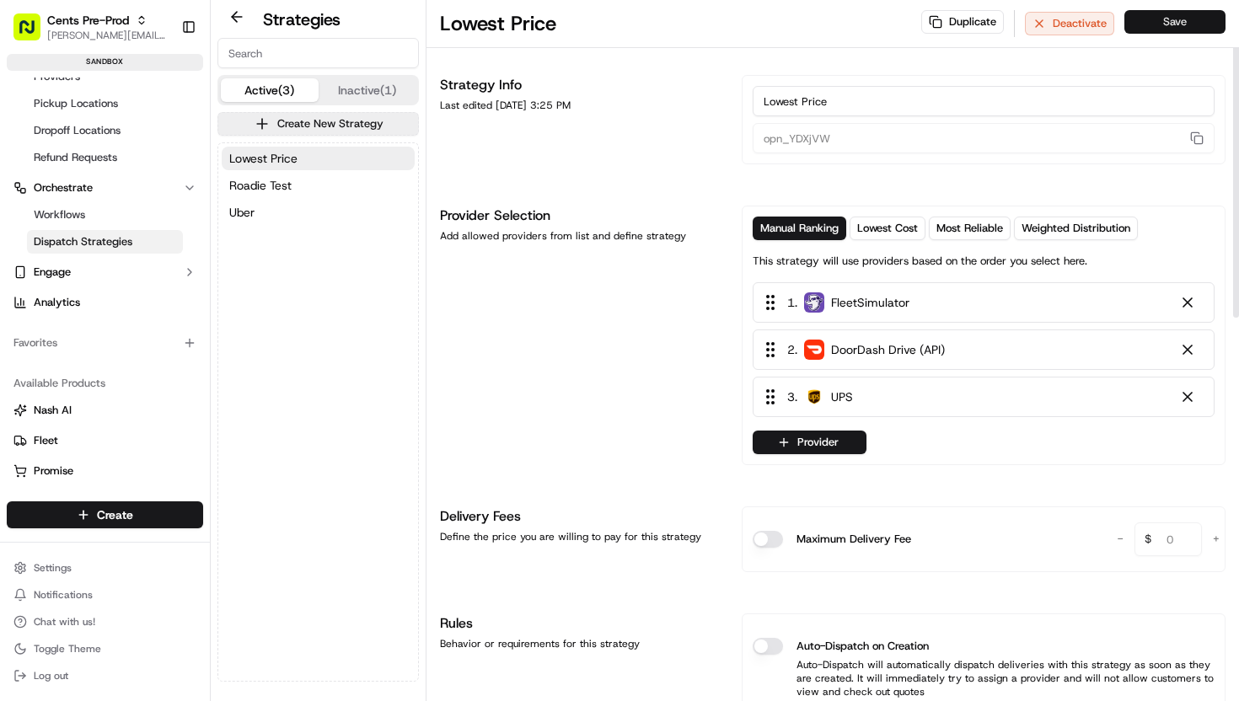
click at [1170, 21] on button "Save" at bounding box center [1175, 22] width 101 height 24
click at [1184, 135] on button "button" at bounding box center [1197, 138] width 22 height 20
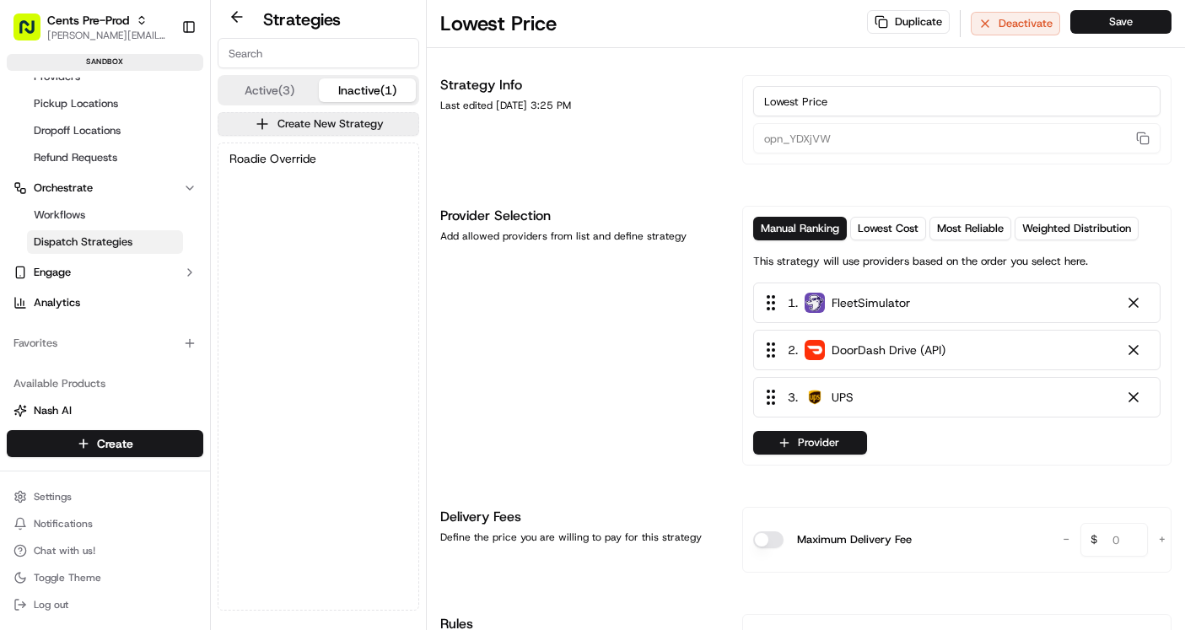
click at [365, 89] on button "Inactive (1)" at bounding box center [368, 90] width 98 height 24
click at [269, 92] on button "Active (3)" at bounding box center [270, 90] width 98 height 24
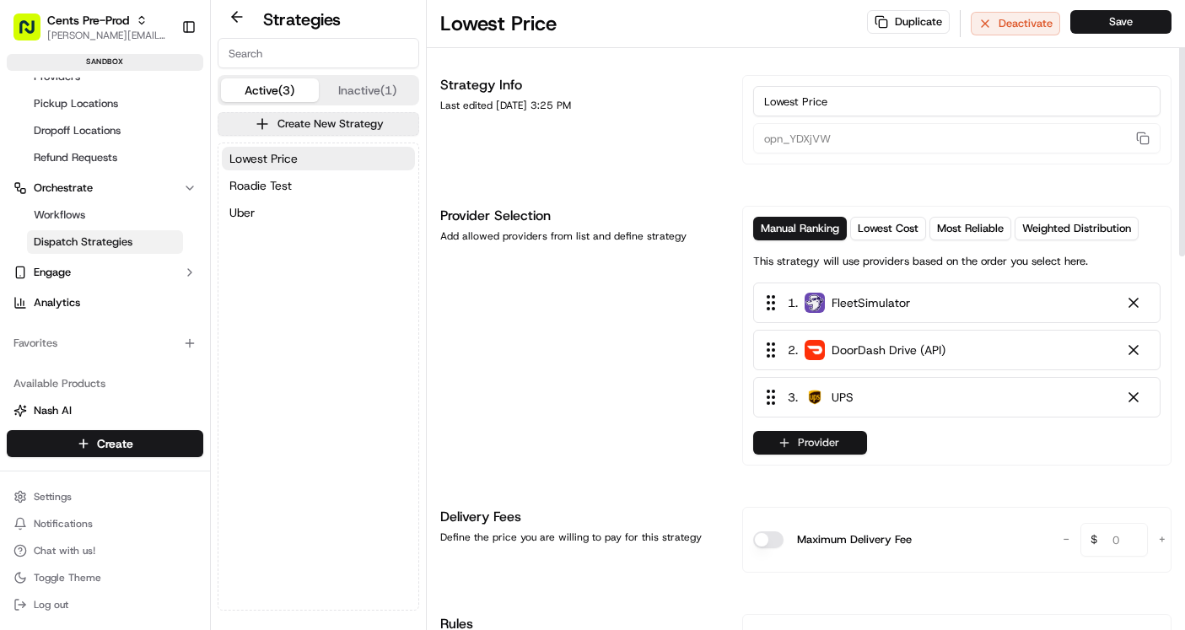
click at [795, 447] on button "Provider" at bounding box center [810, 443] width 114 height 24
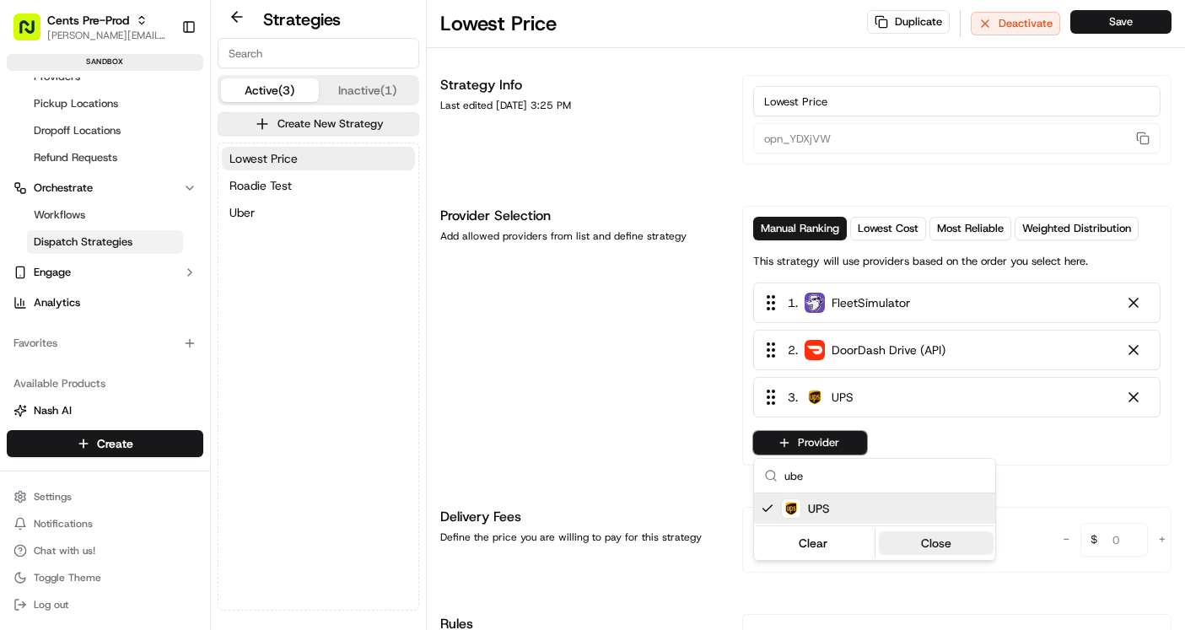
type input "ube"
click at [932, 546] on button "Close" at bounding box center [937, 543] width 116 height 24
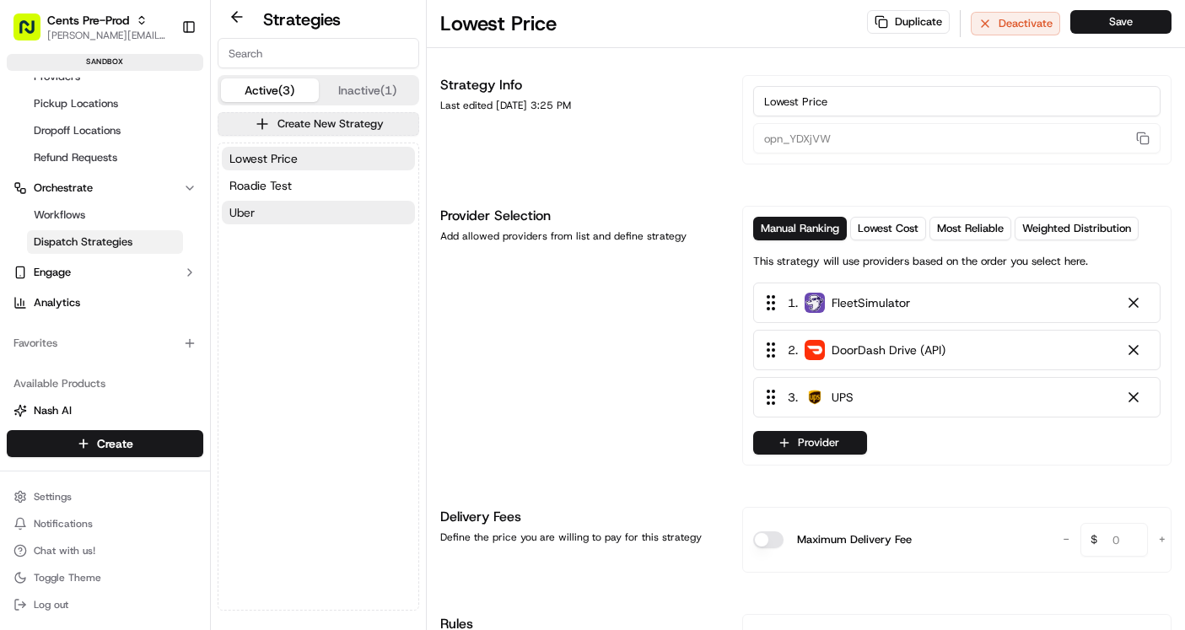
click at [275, 212] on button "Uber" at bounding box center [318, 213] width 193 height 24
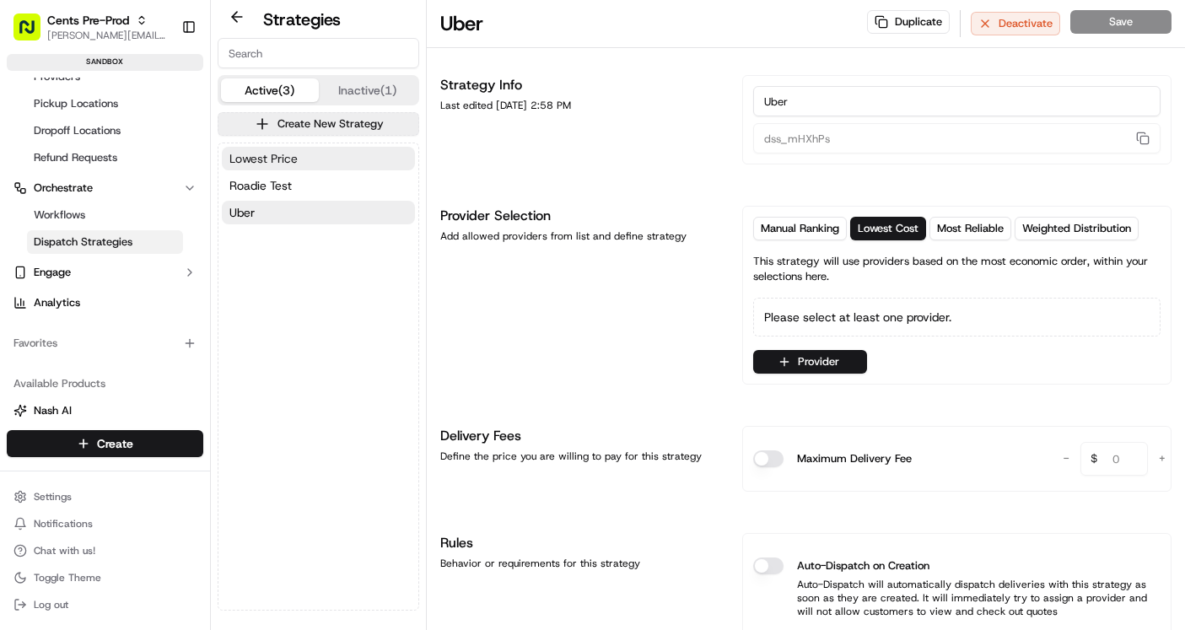
click at [280, 158] on span "Lowest Price" at bounding box center [263, 158] width 68 height 17
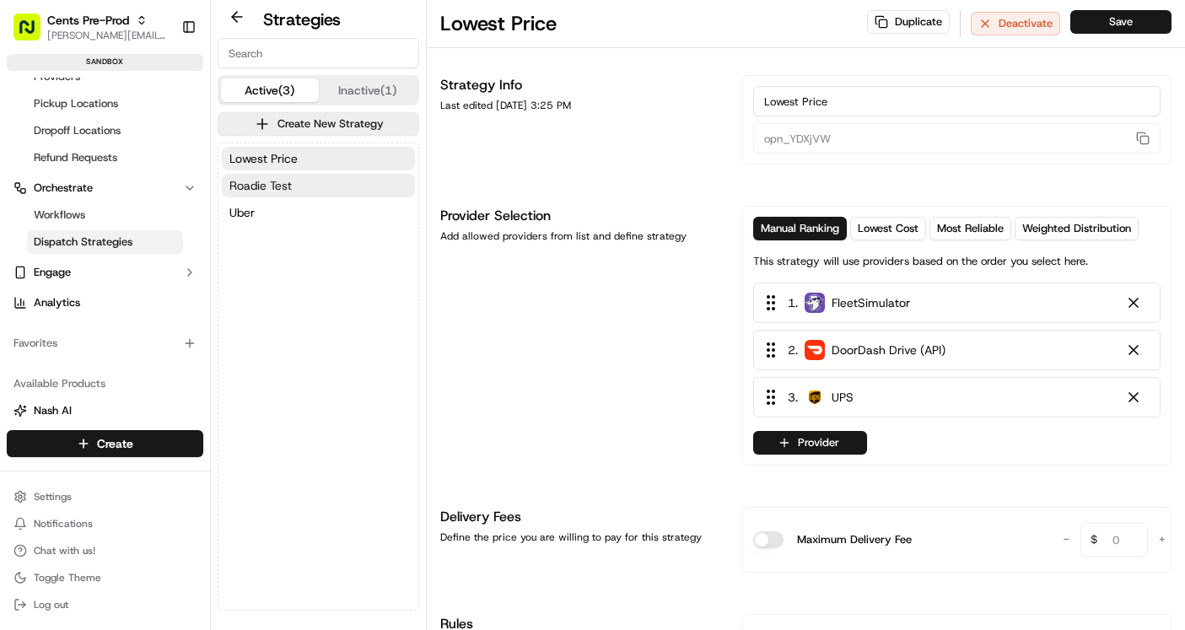
click at [282, 187] on span "Roadie Test" at bounding box center [260, 185] width 62 height 17
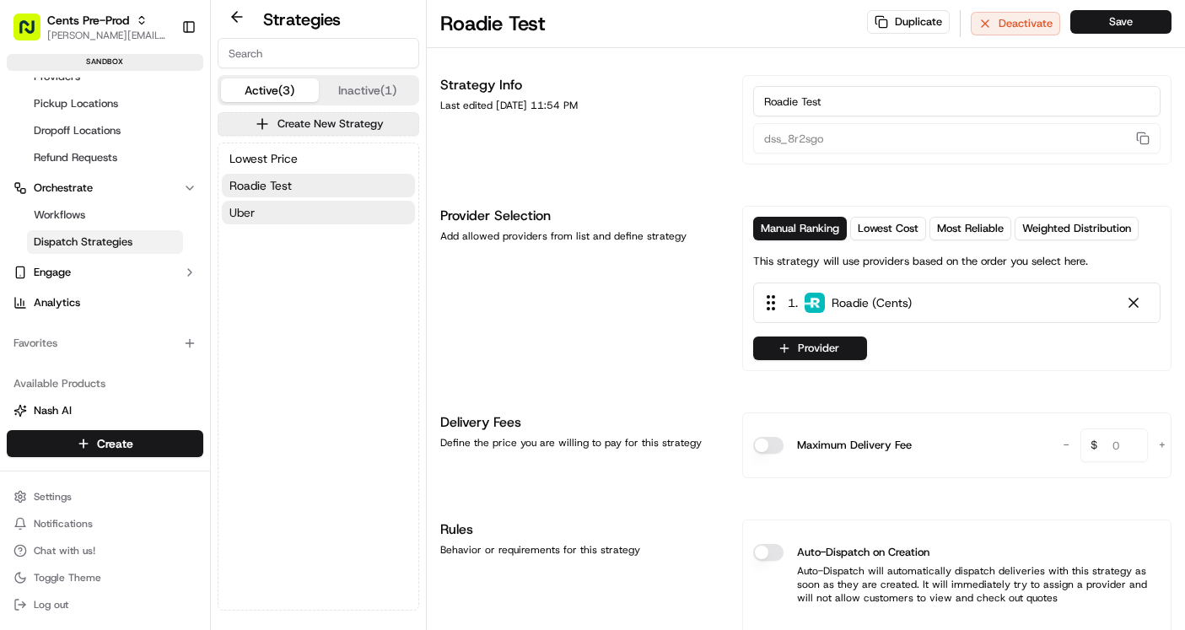
click at [285, 212] on button "Uber" at bounding box center [318, 213] width 193 height 24
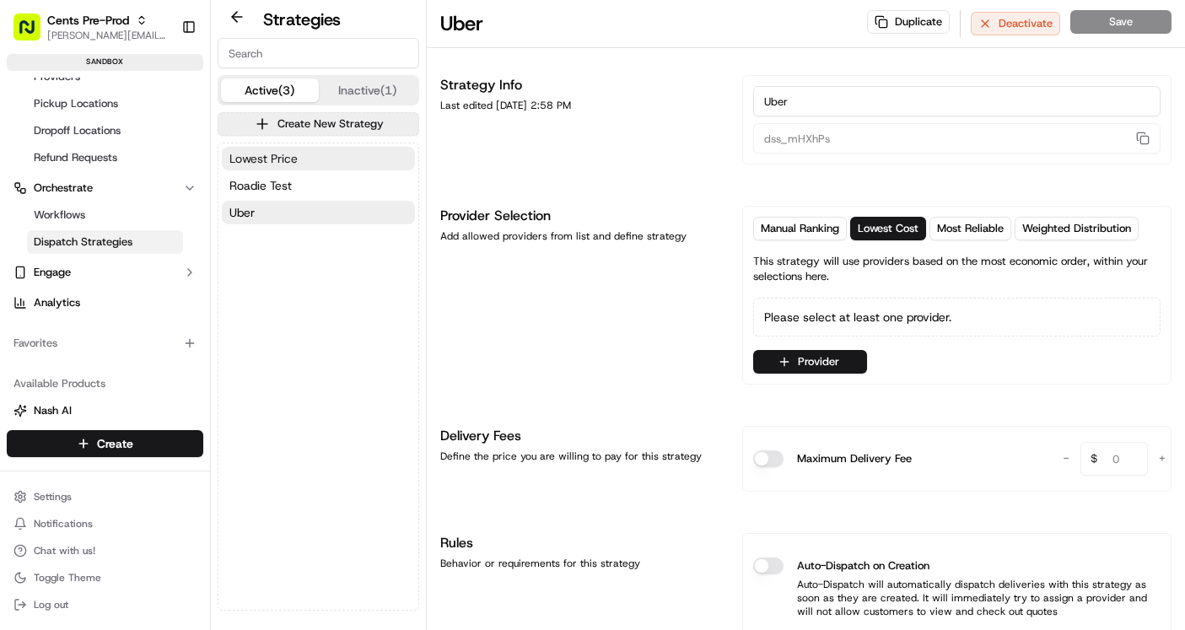
click at [300, 159] on button "Lowest Price" at bounding box center [318, 159] width 193 height 24
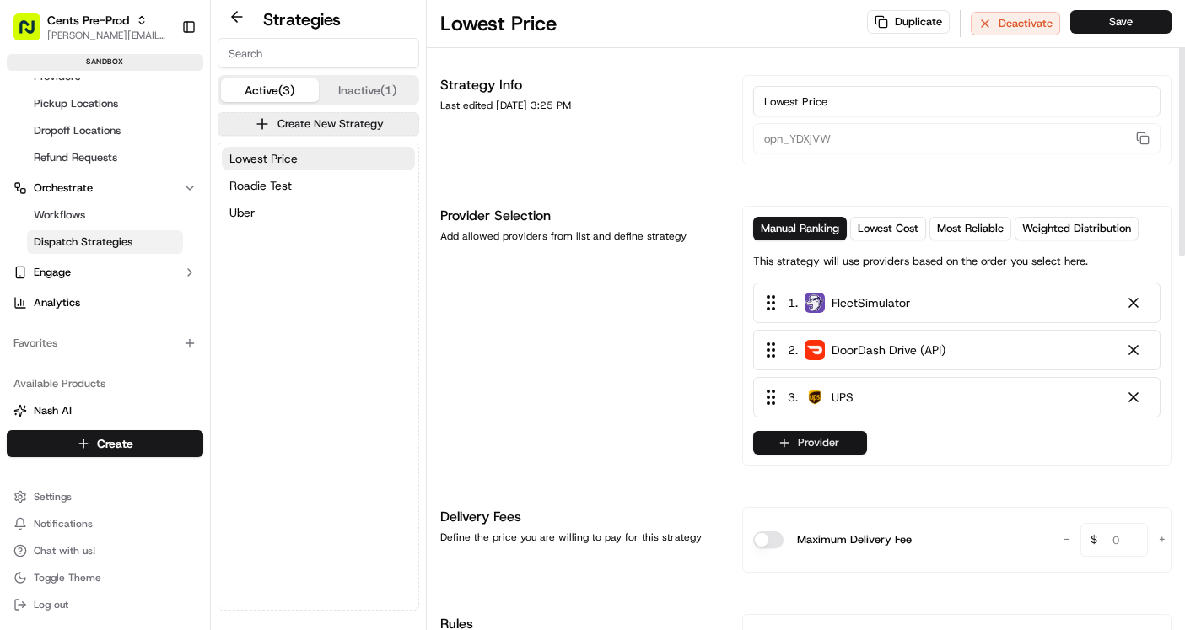
click at [814, 438] on button "Provider" at bounding box center [810, 443] width 114 height 24
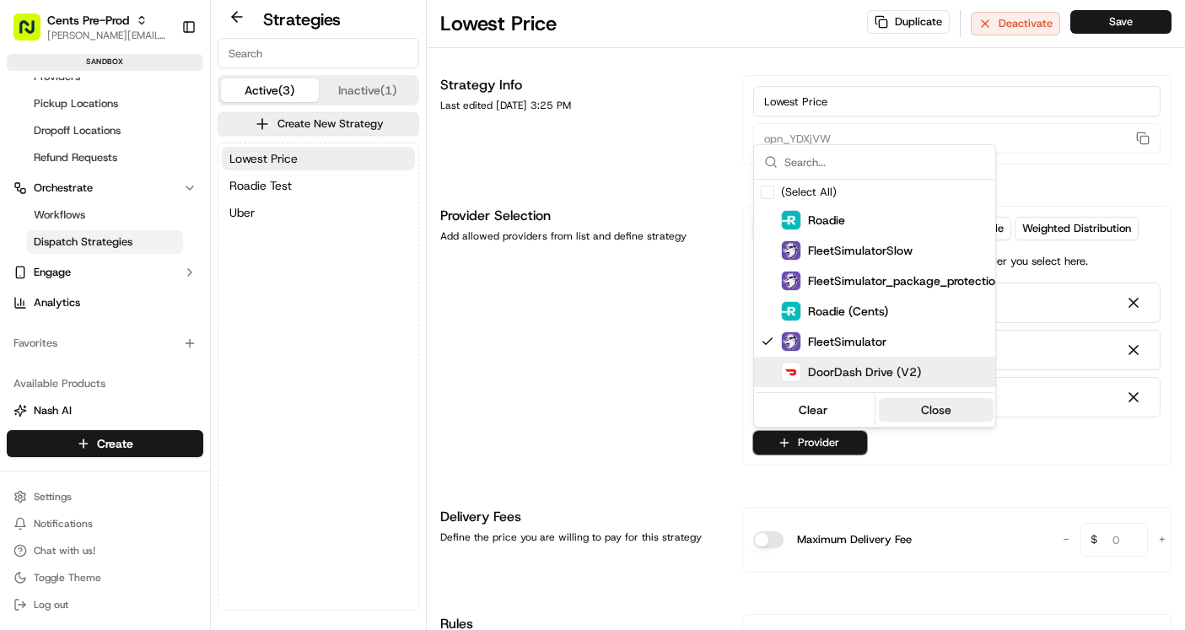
click at [941, 414] on button "Close" at bounding box center [937, 410] width 116 height 24
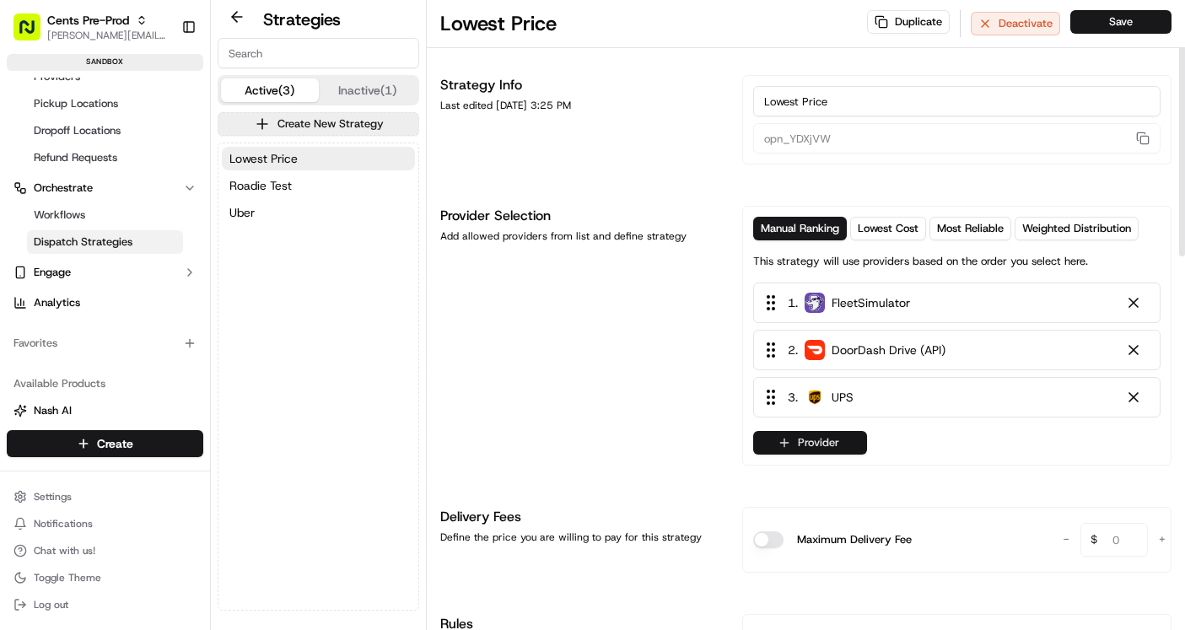
click at [811, 447] on button "Provider" at bounding box center [810, 443] width 114 height 24
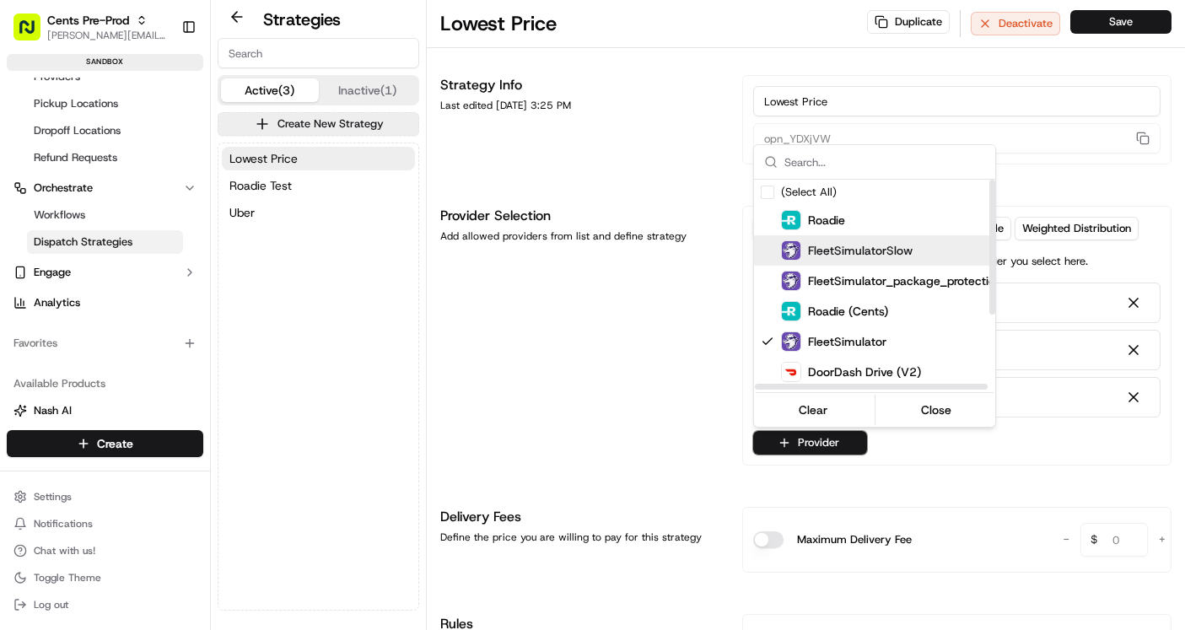
scroll to position [0, 1]
click at [938, 412] on button "Close" at bounding box center [937, 410] width 116 height 24
